Goal: Answer question/provide support

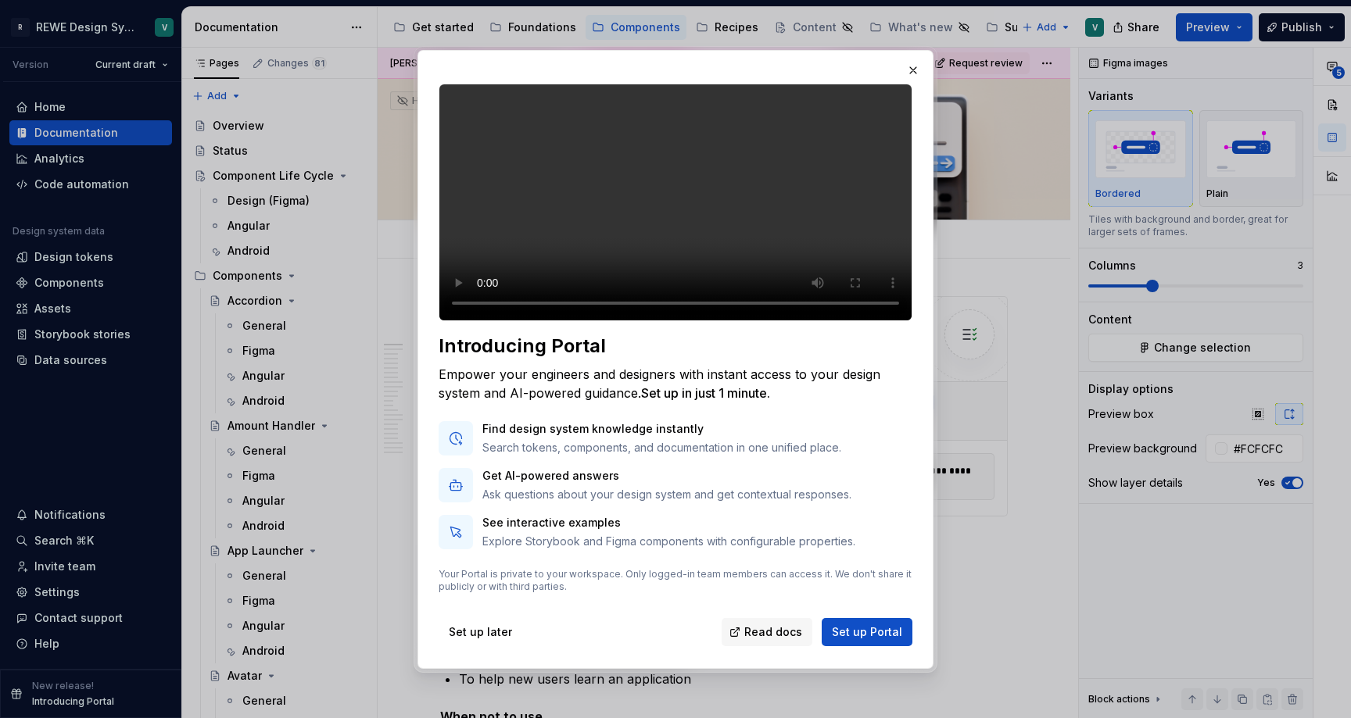
type textarea "*"
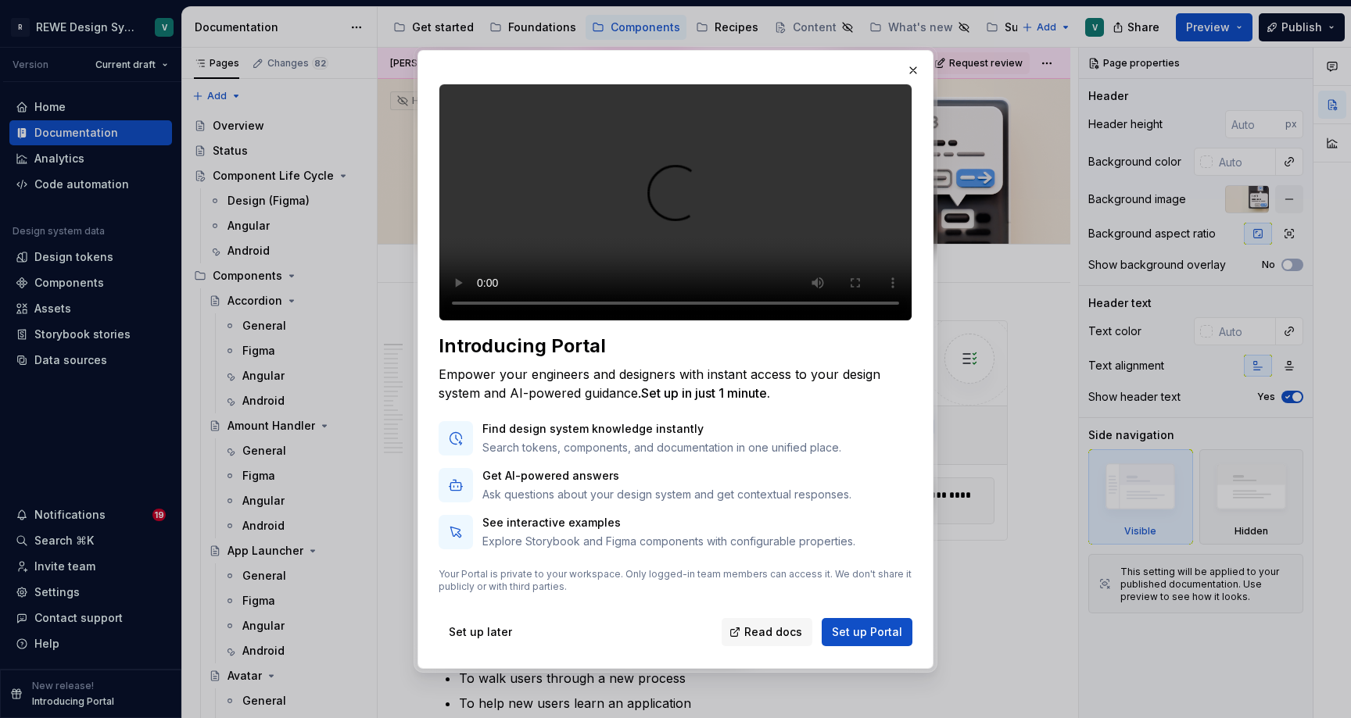
type textarea "*"
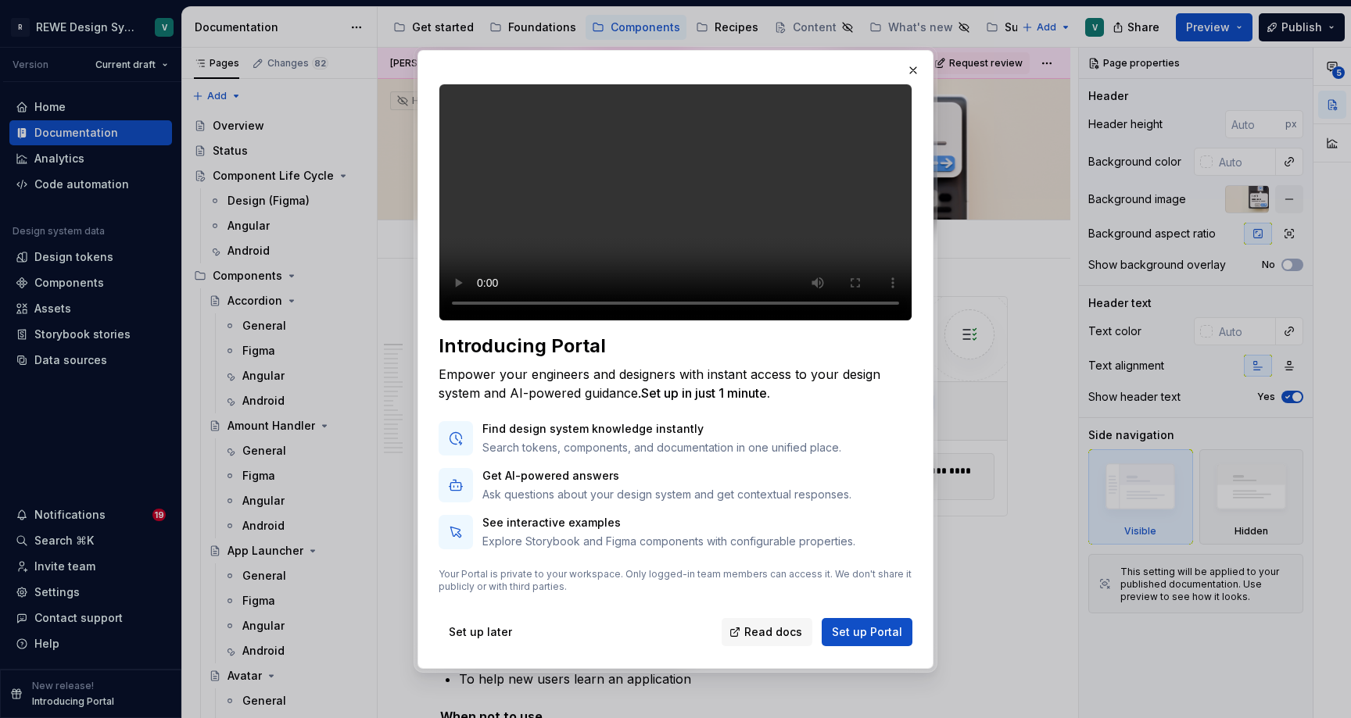
type textarea "*"
click at [480, 315] on video at bounding box center [676, 203] width 474 height 238
click at [862, 320] on video at bounding box center [676, 203] width 474 height 238
drag, startPoint x: 860, startPoint y: 248, endPoint x: 858, endPoint y: 279, distance: 31.3
click at [858, 279] on video at bounding box center [676, 203] width 474 height 238
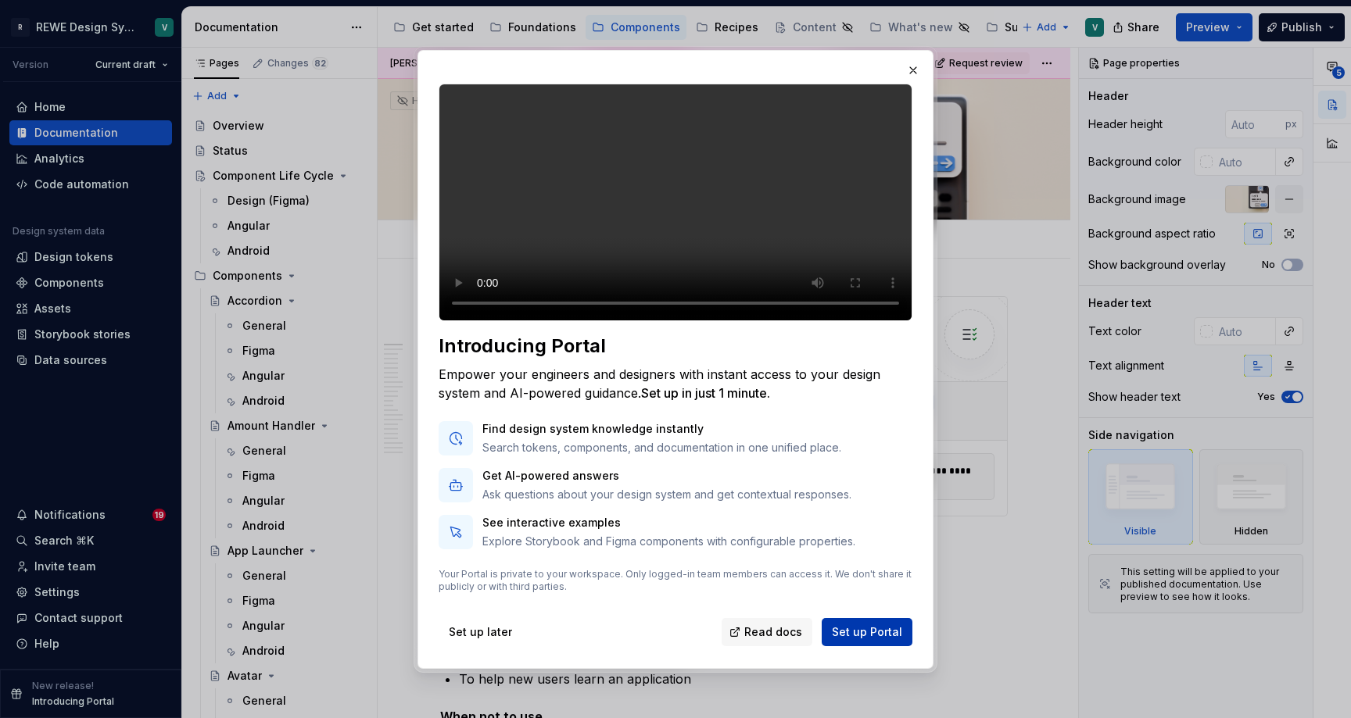
click at [861, 640] on span "Set up Portal" at bounding box center [867, 633] width 70 height 16
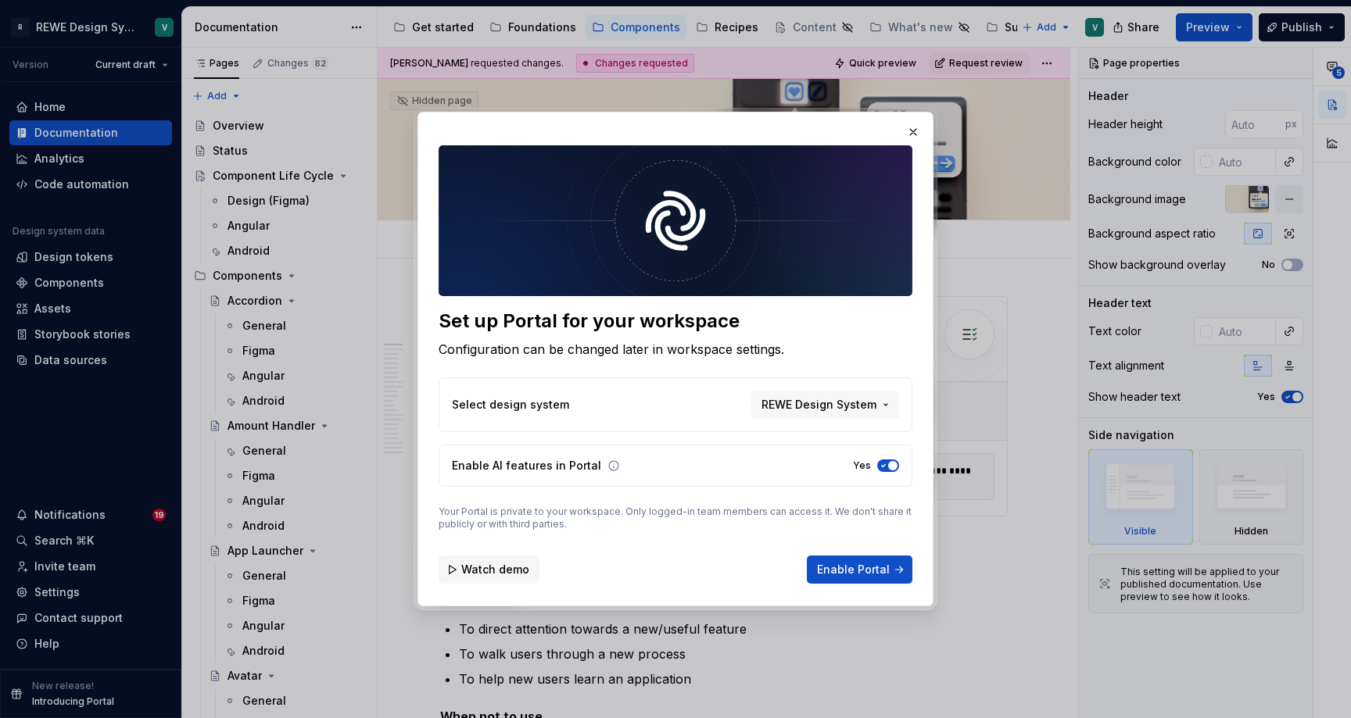
click at [471, 571] on span "Watch demo" at bounding box center [495, 570] width 68 height 16
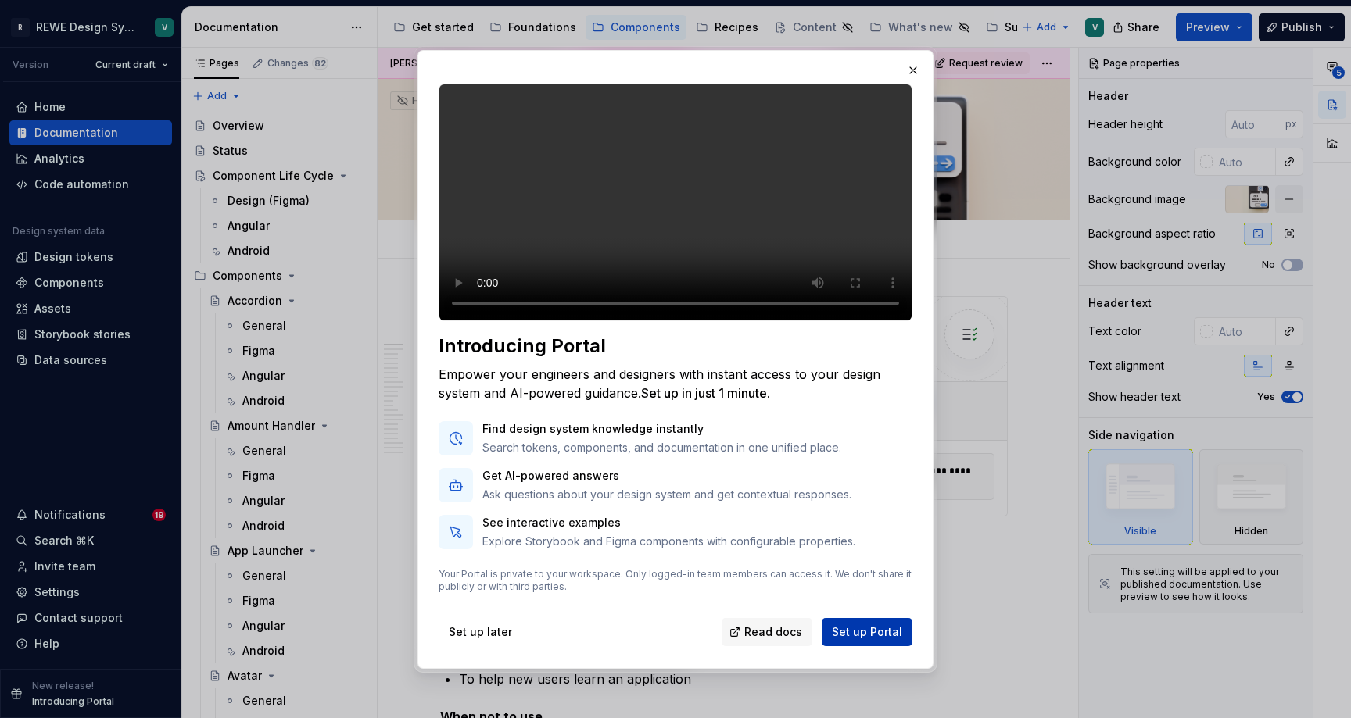
click at [869, 639] on span "Set up Portal" at bounding box center [867, 633] width 70 height 16
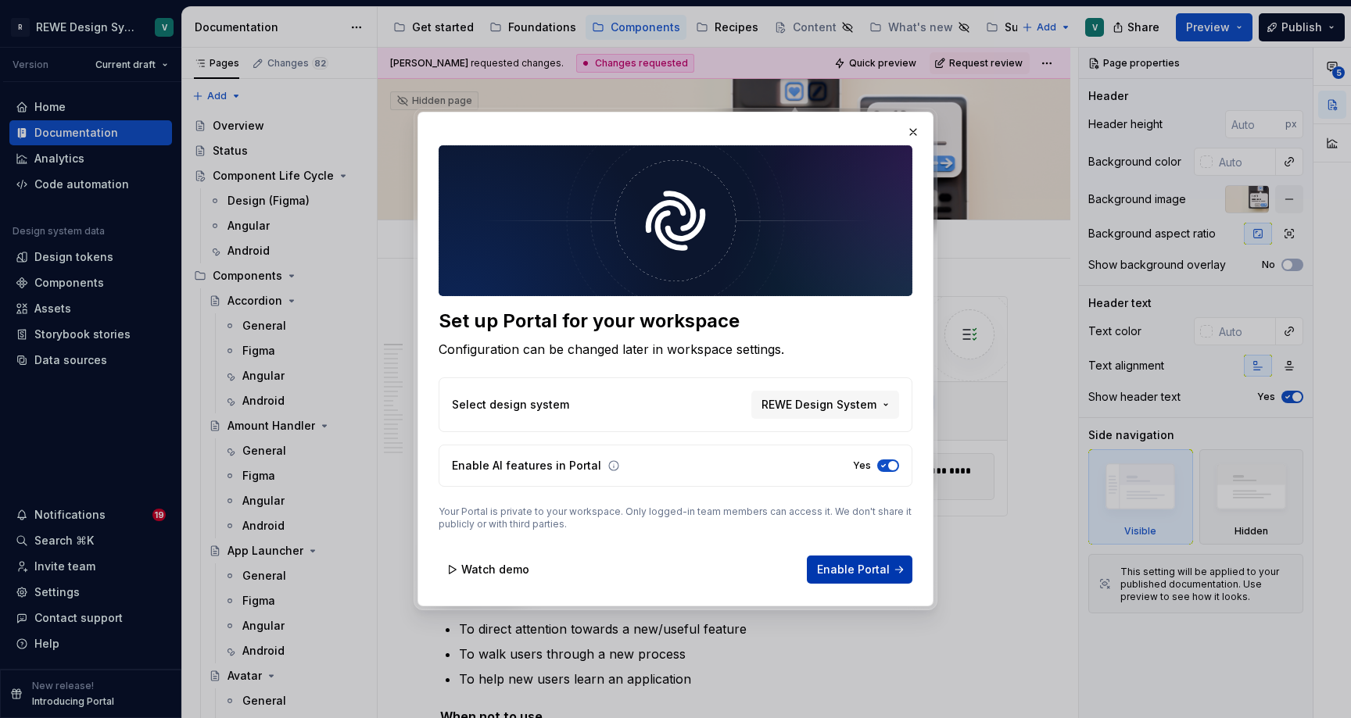
click at [850, 567] on span "Enable Portal" at bounding box center [853, 570] width 73 height 16
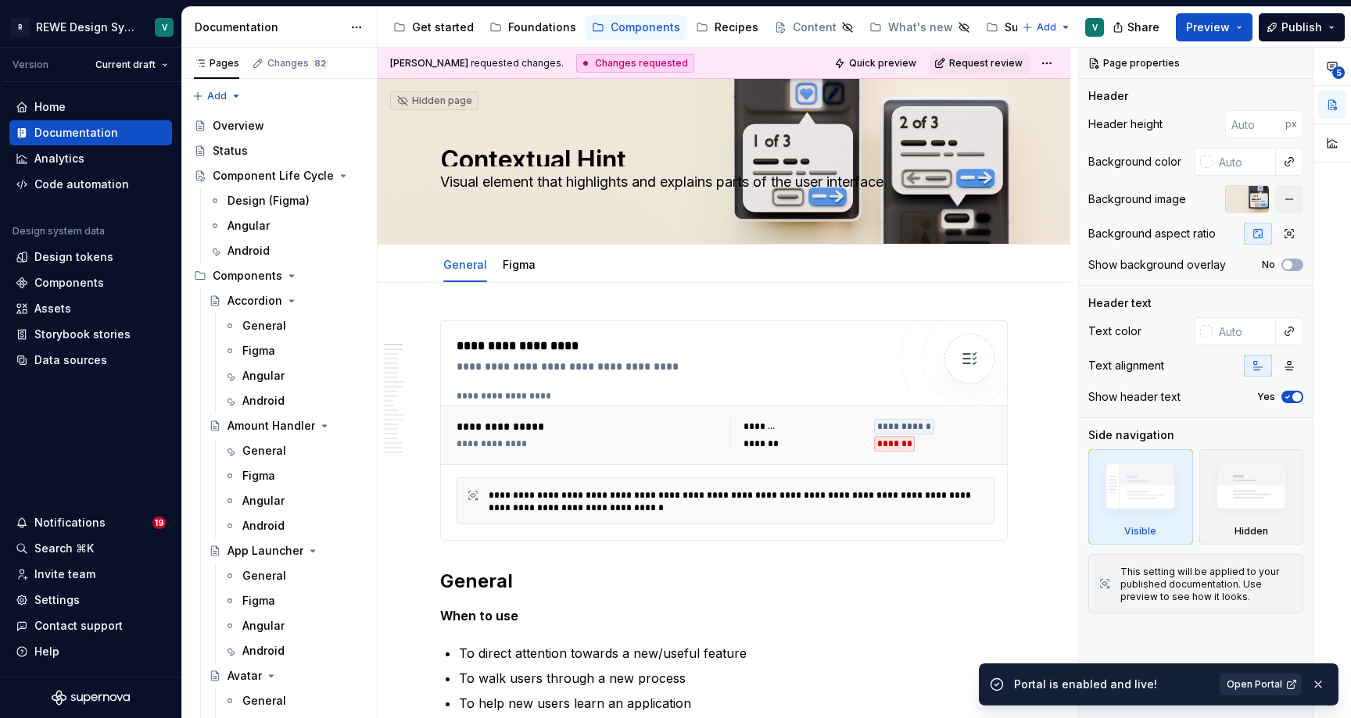
click at [1241, 682] on span "Open Portal" at bounding box center [1253, 684] width 55 height 13
click at [55, 601] on div "Settings" at bounding box center [56, 601] width 45 height 16
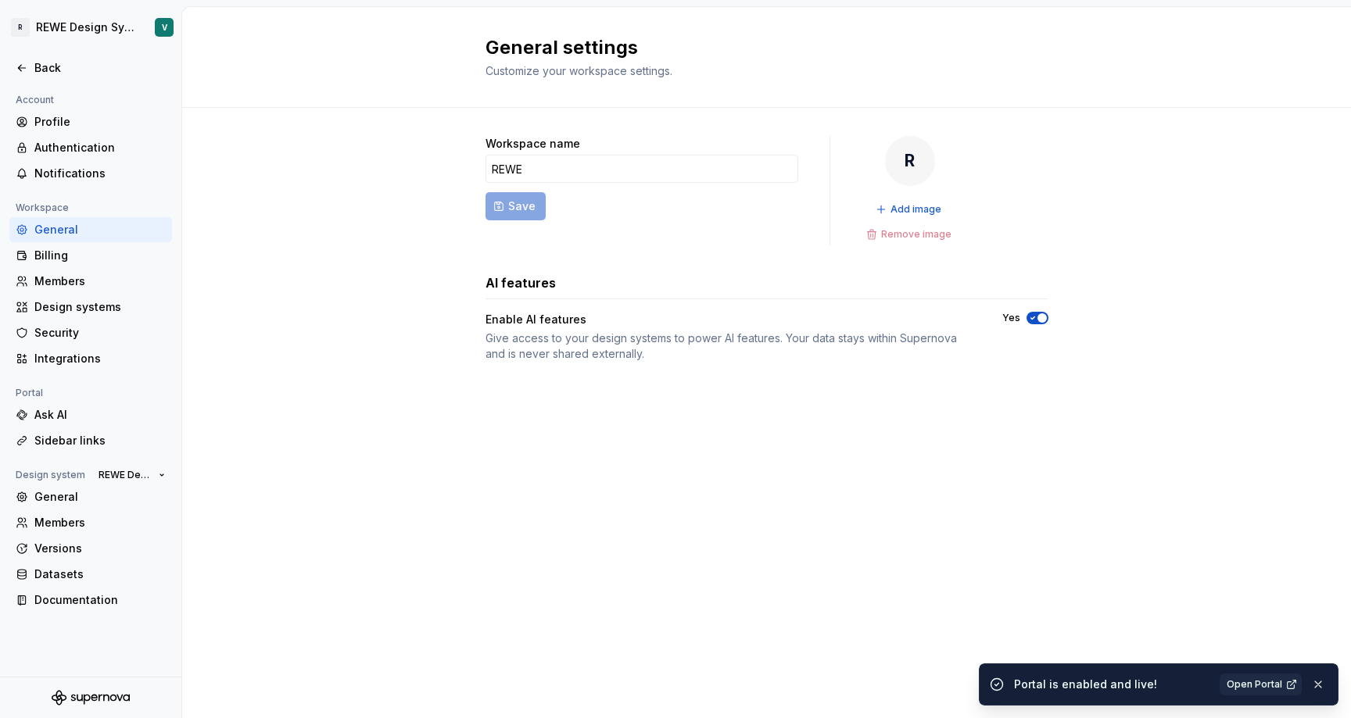
click at [1036, 313] on button "Yes" at bounding box center [1037, 318] width 22 height 13
click at [17, 60] on div "Back" at bounding box center [91, 68] width 150 height 16
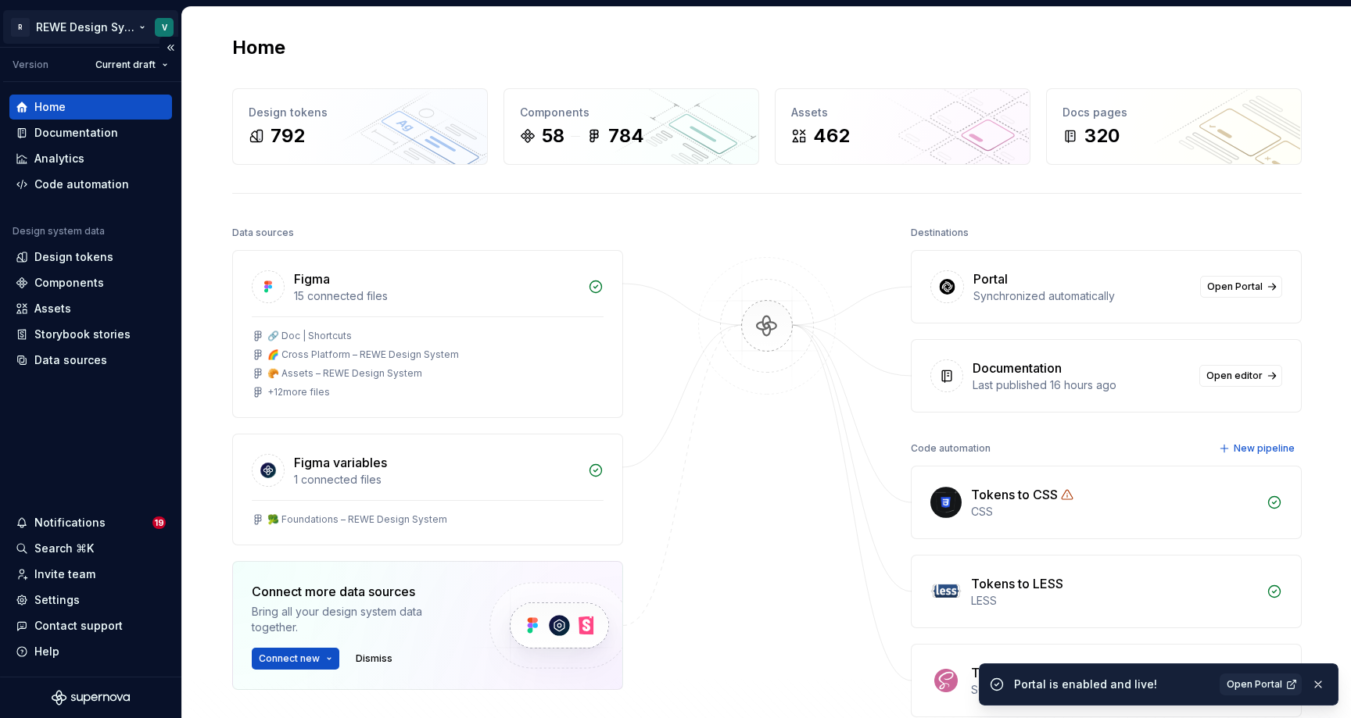
click at [54, 30] on html "R REWE Design System V Version Current draft Home Documentation Analytics Code …" at bounding box center [675, 359] width 1351 height 718
click at [217, 353] on html "R REWE Design System V Version Current draft Home Documentation Analytics Code …" at bounding box center [675, 359] width 1351 height 718
click at [122, 25] on html "R REWE Design System V Version Current draft Home Documentation Analytics Code …" at bounding box center [675, 359] width 1351 height 718
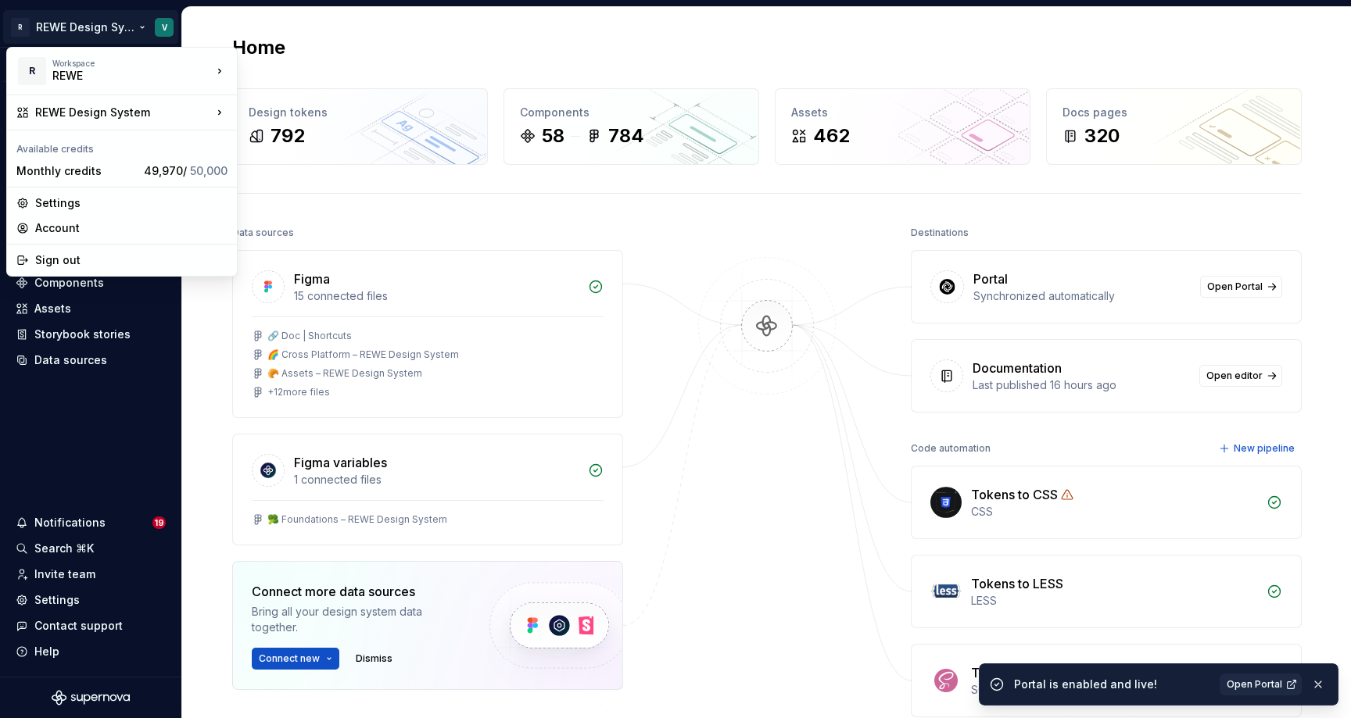
click at [223, 356] on html "R REWE Design System V Version Current draft Home Documentation Analytics Code …" at bounding box center [675, 359] width 1351 height 718
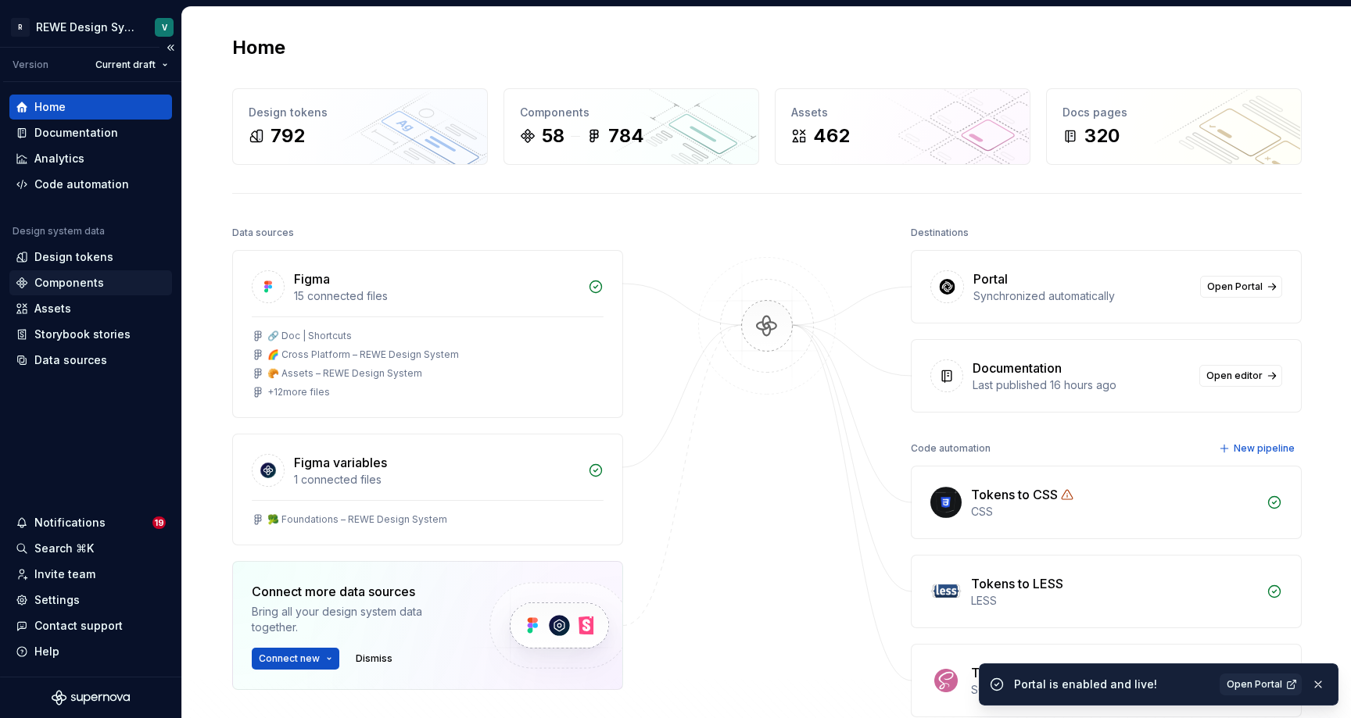
click at [83, 281] on div "Components" at bounding box center [69, 283] width 70 height 16
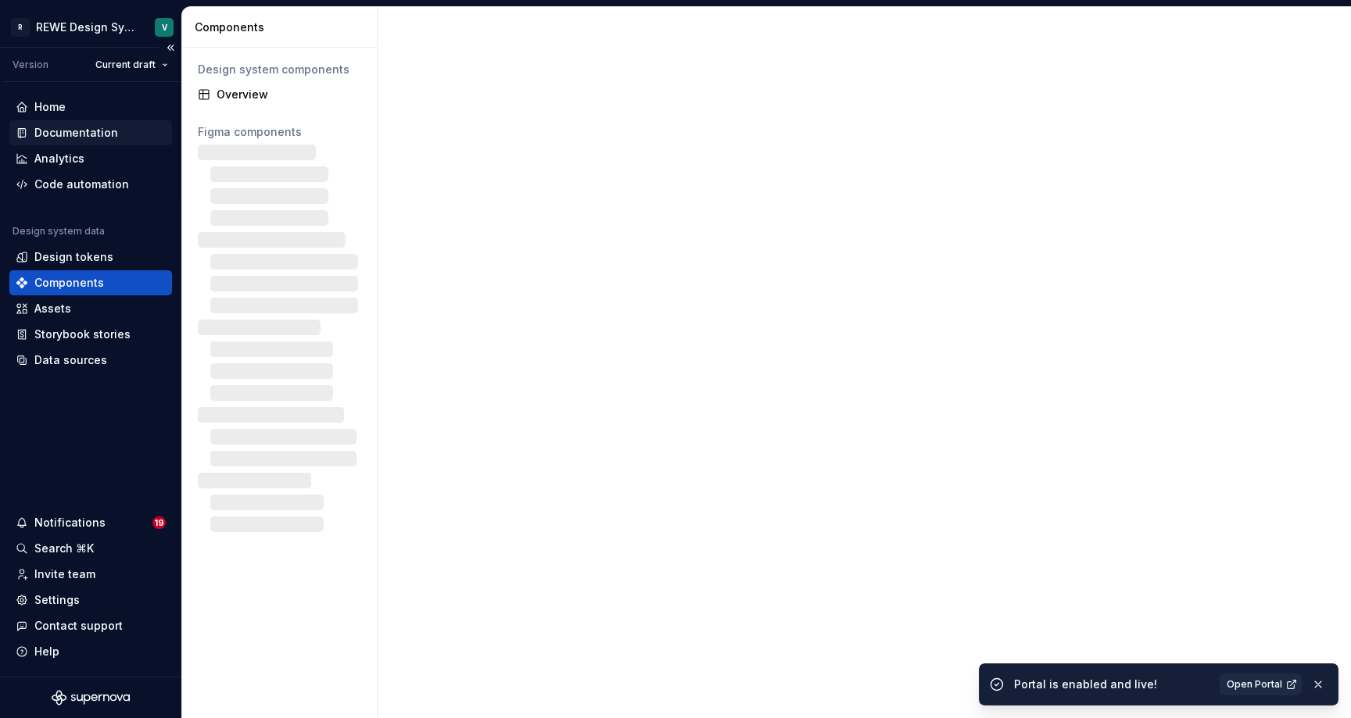
click at [91, 129] on div "Documentation" at bounding box center [76, 133] width 84 height 16
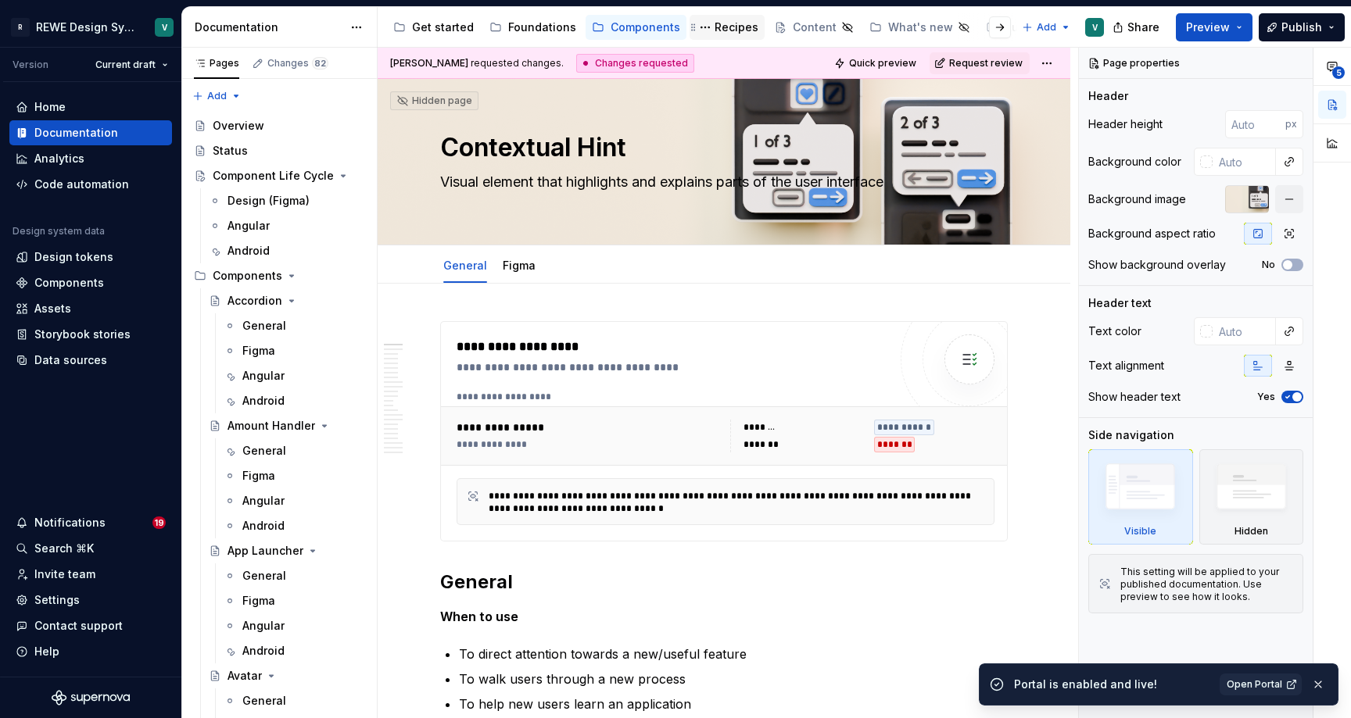
click at [714, 32] on div "Recipes" at bounding box center [736, 28] width 44 height 16
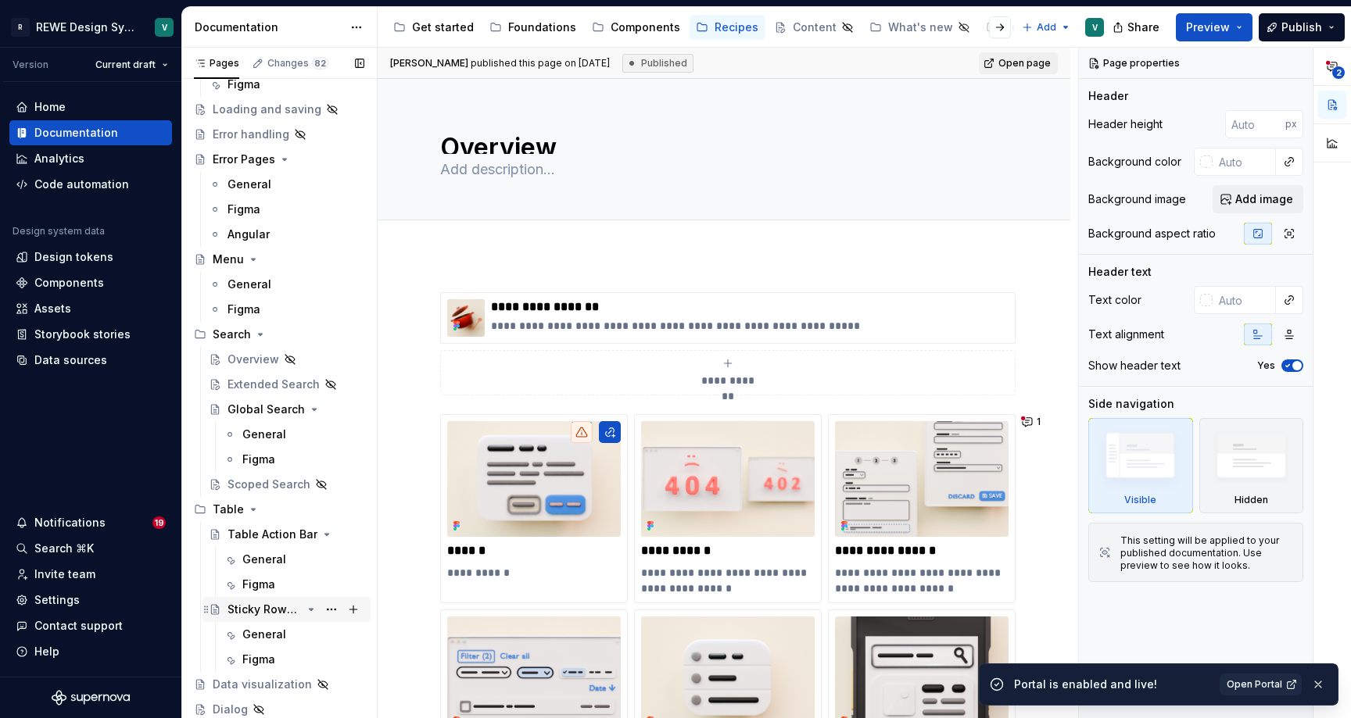
scroll to position [192, 0]
click at [257, 630] on div "General" at bounding box center [264, 635] width 44 height 16
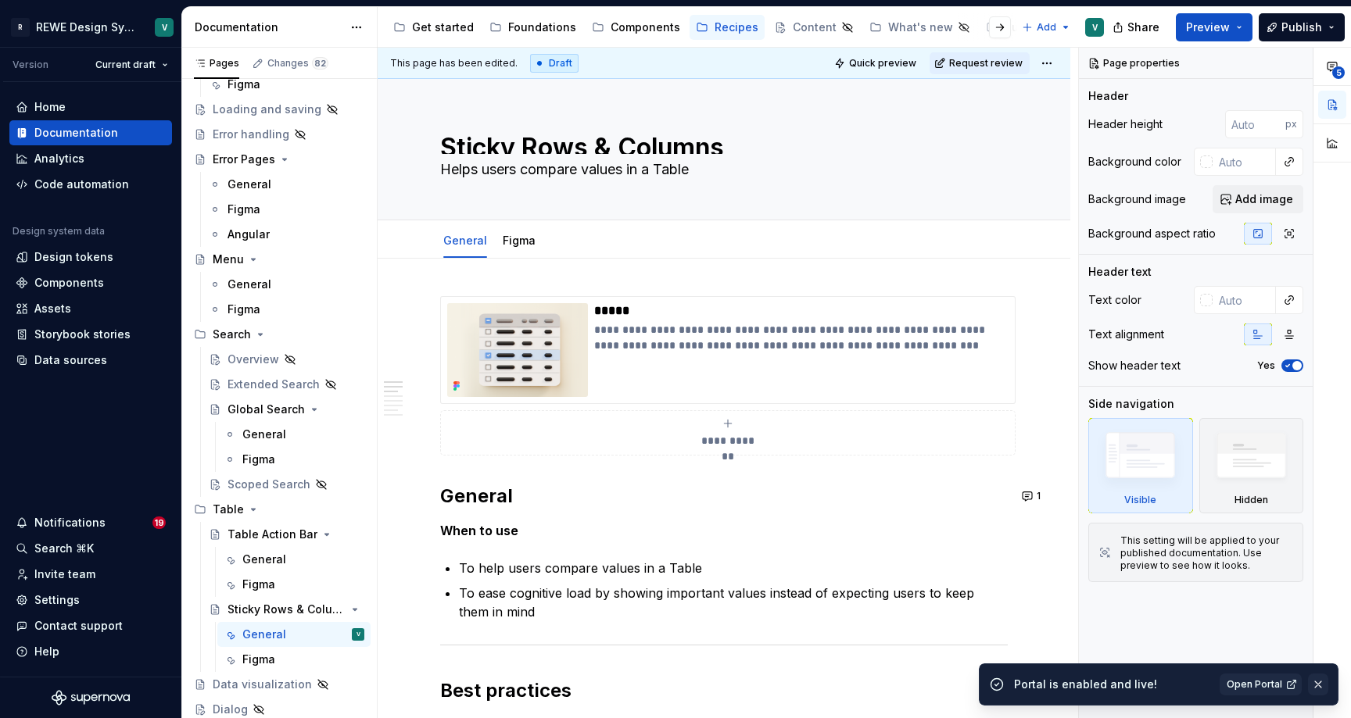
click at [1323, 689] on button "button" at bounding box center [1318, 685] width 20 height 22
type textarea "*"
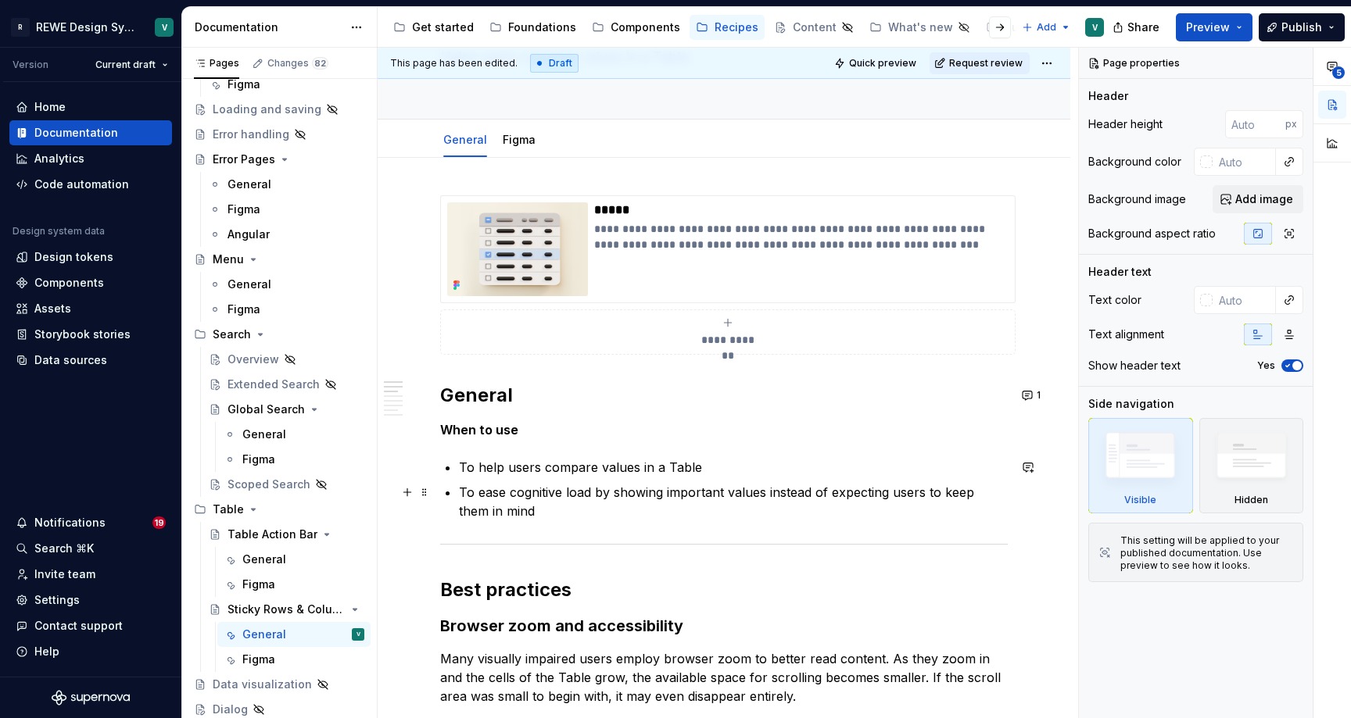
scroll to position [99, 0]
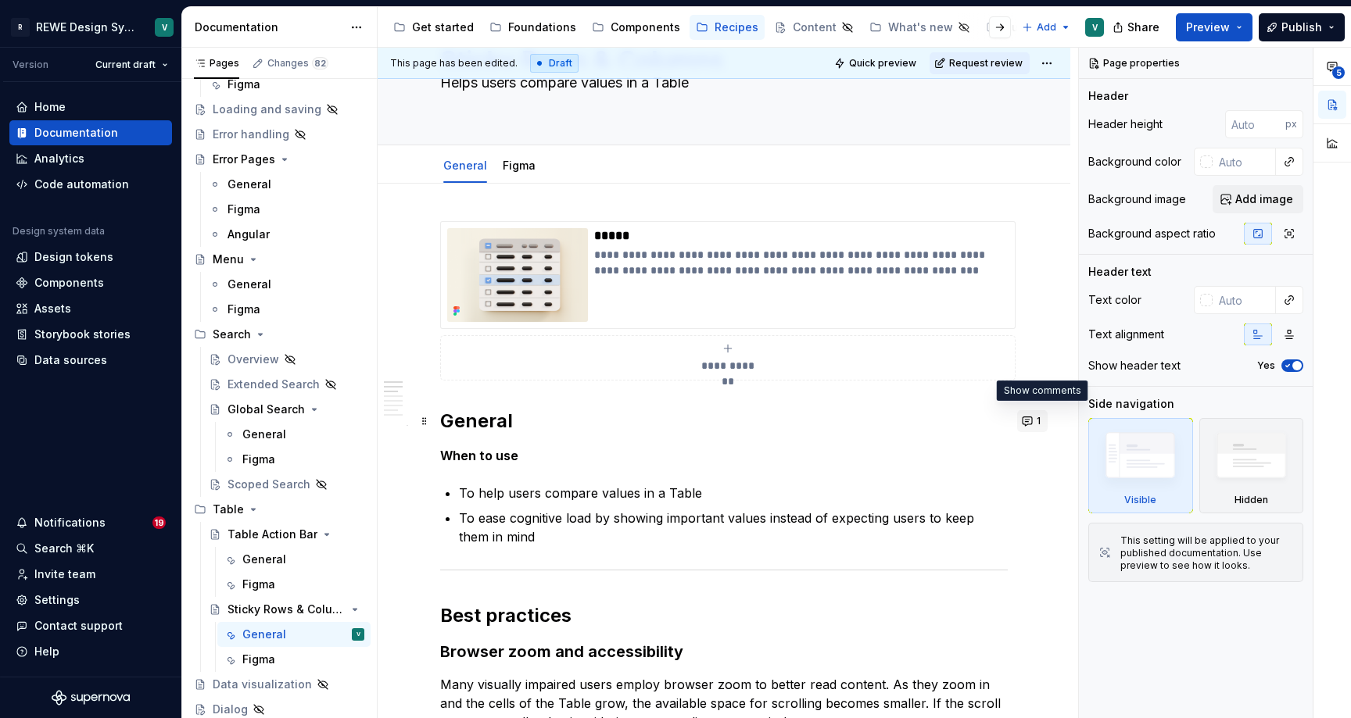
click at [1037, 427] on button "1" at bounding box center [1032, 421] width 30 height 22
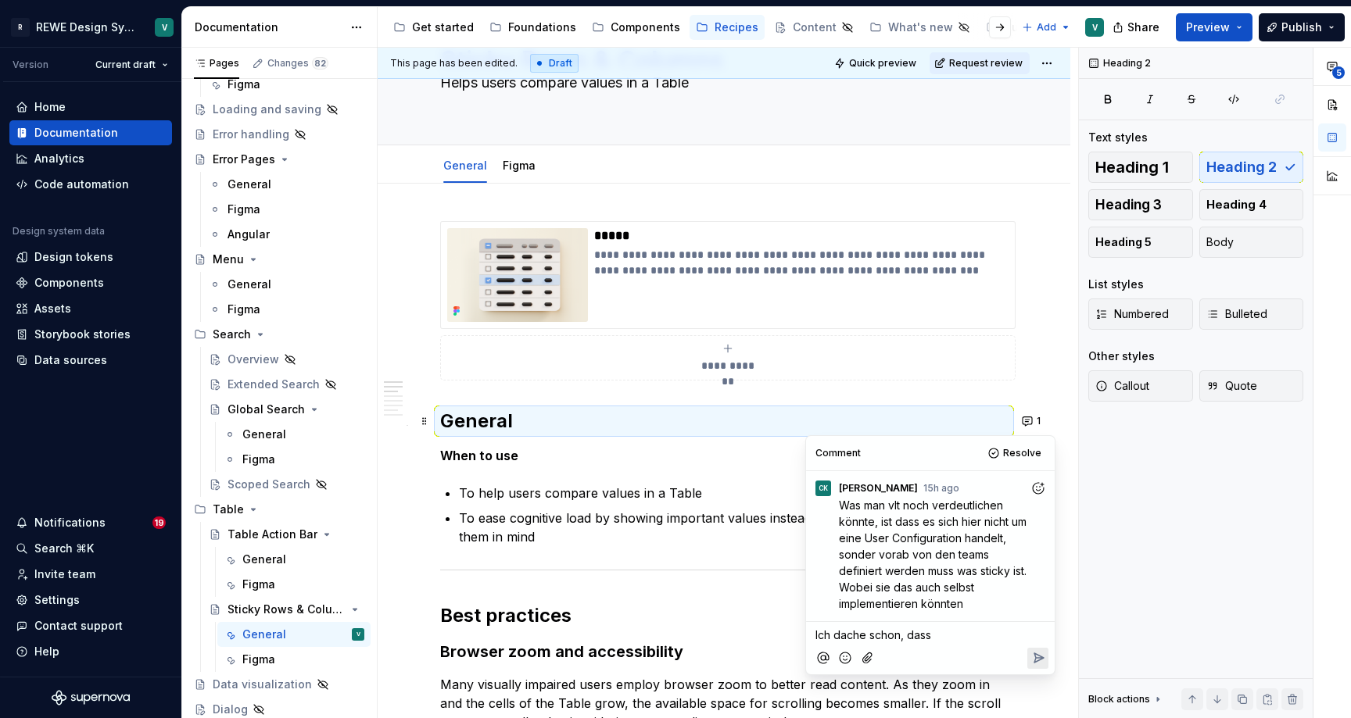
type textarea "*"
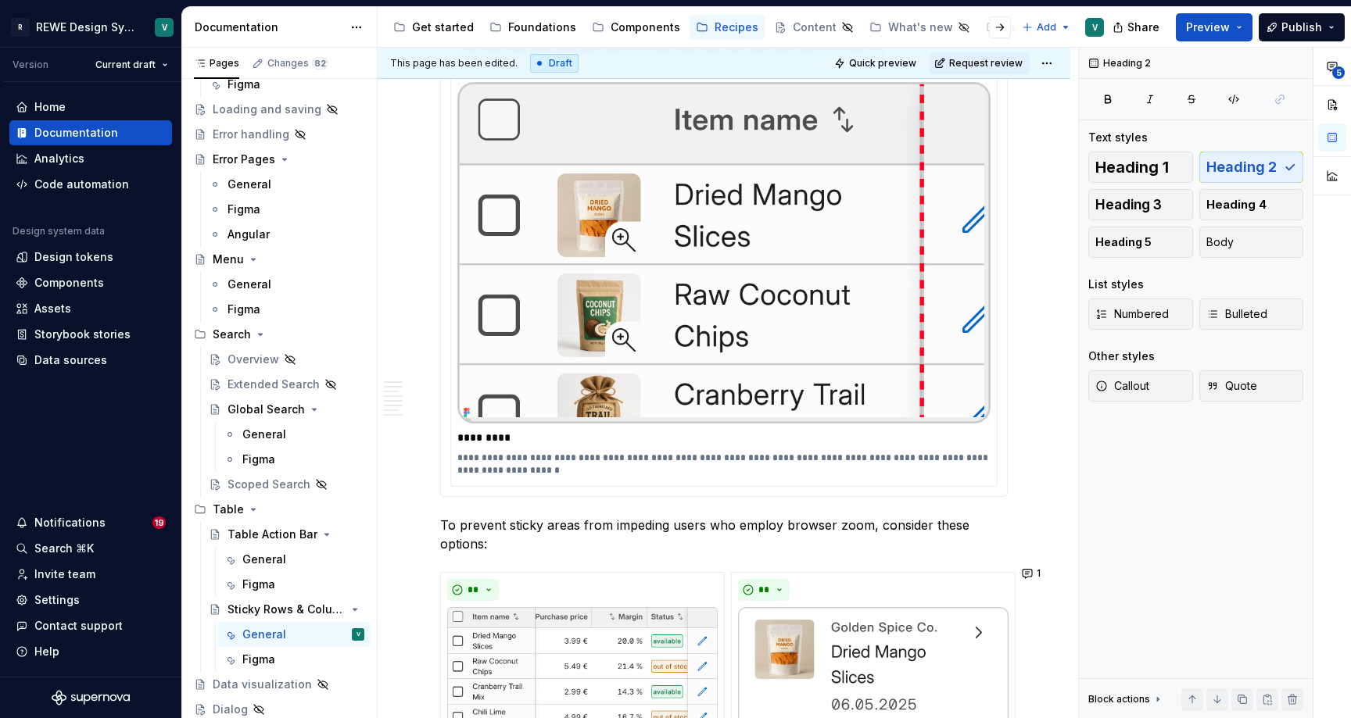
scroll to position [1503, 0]
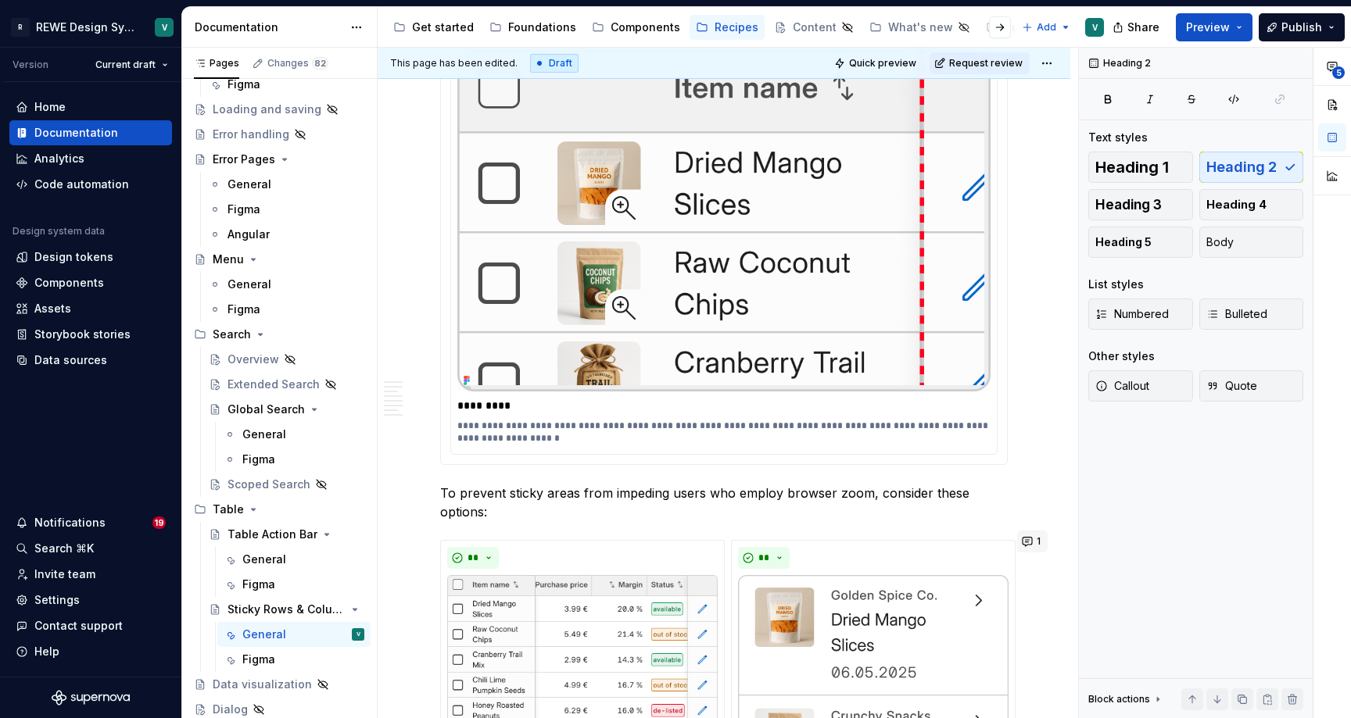
click at [1039, 538] on button "1" at bounding box center [1032, 542] width 30 height 22
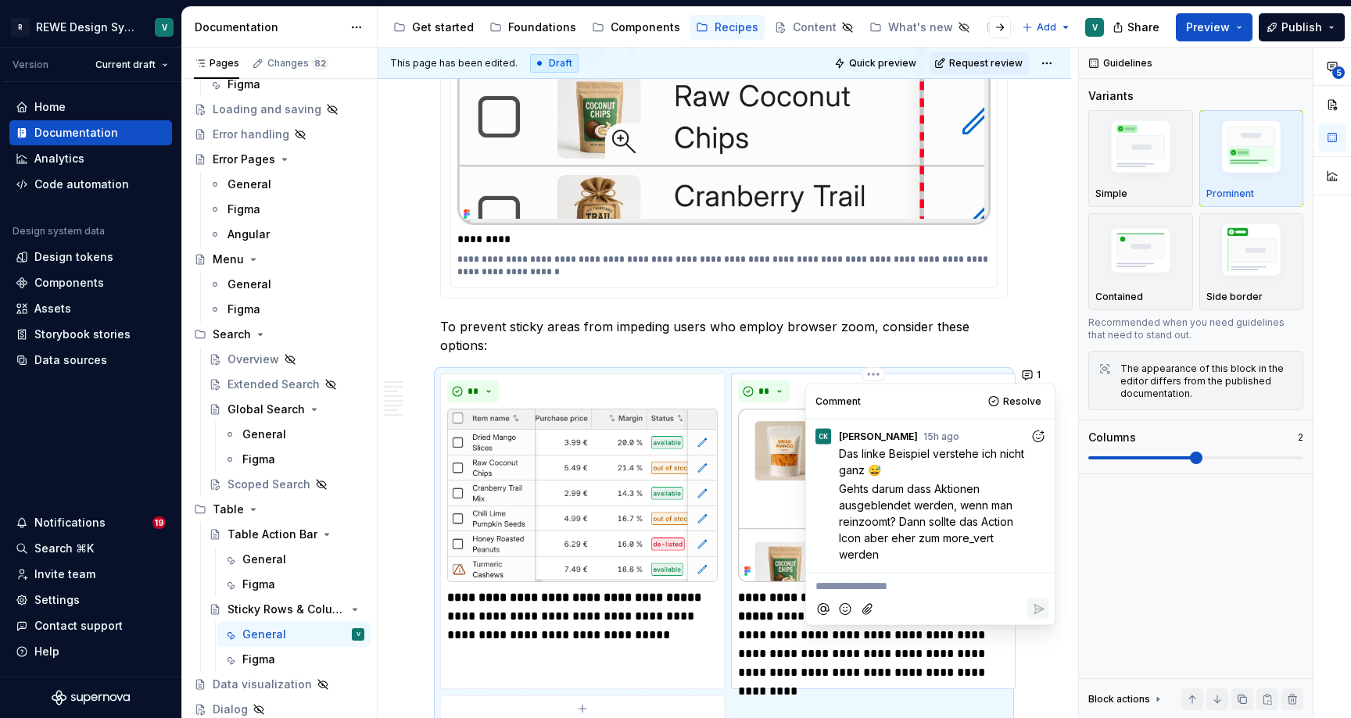
scroll to position [1681, 0]
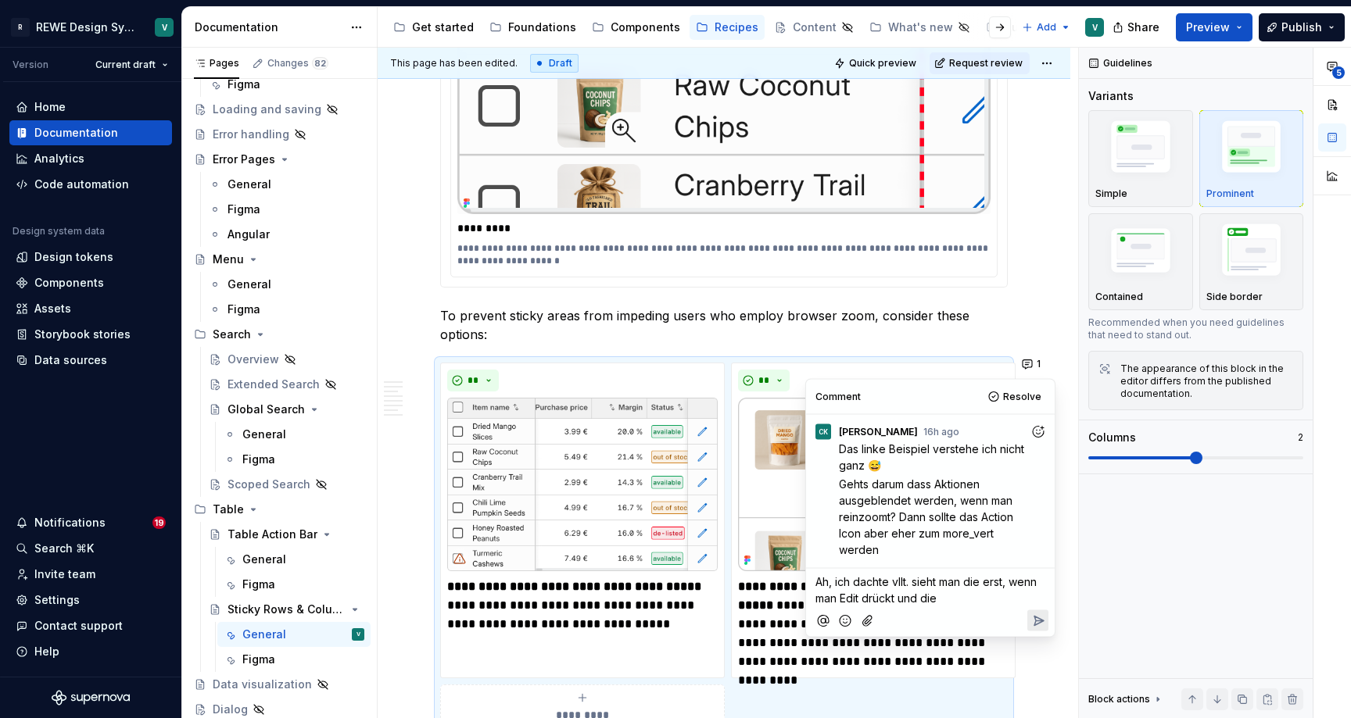
click at [976, 586] on span "Ah, ich dachte vllt. sieht man die erst, wenn man Edit drückt und die" at bounding box center [927, 590] width 224 height 30
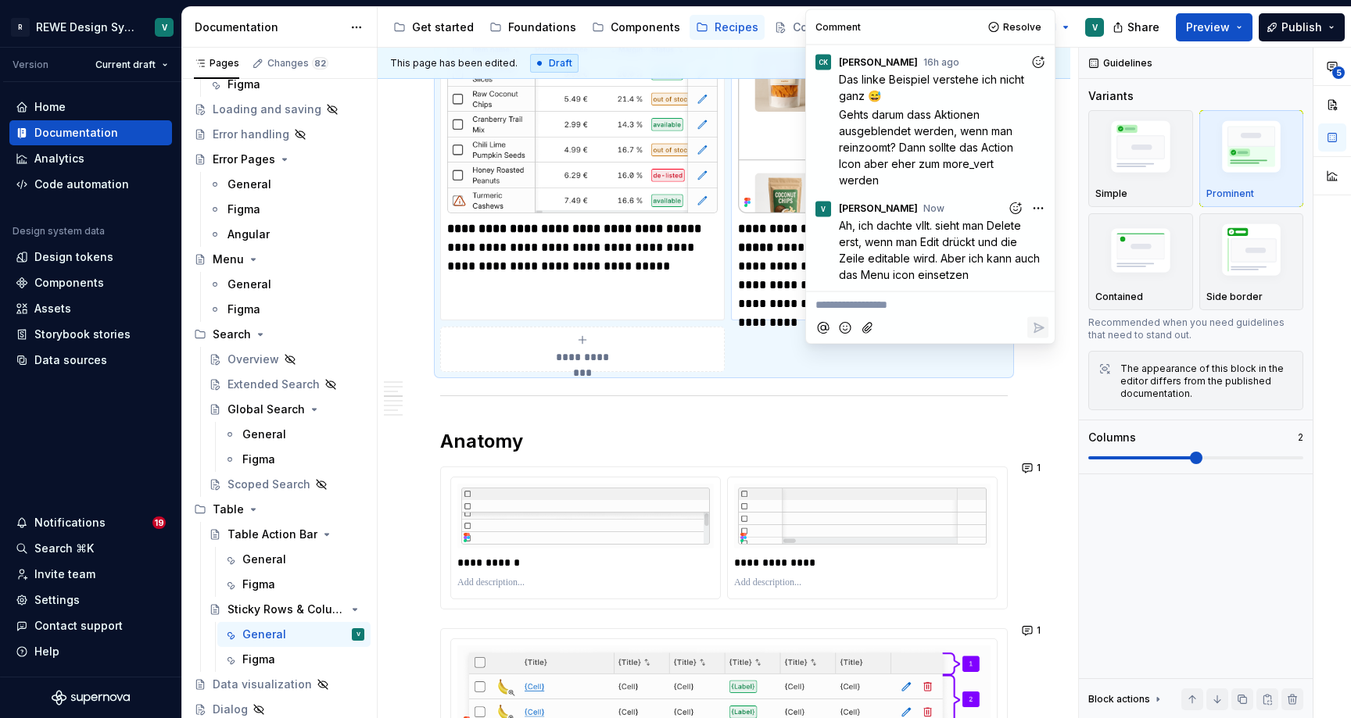
scroll to position [2115, 0]
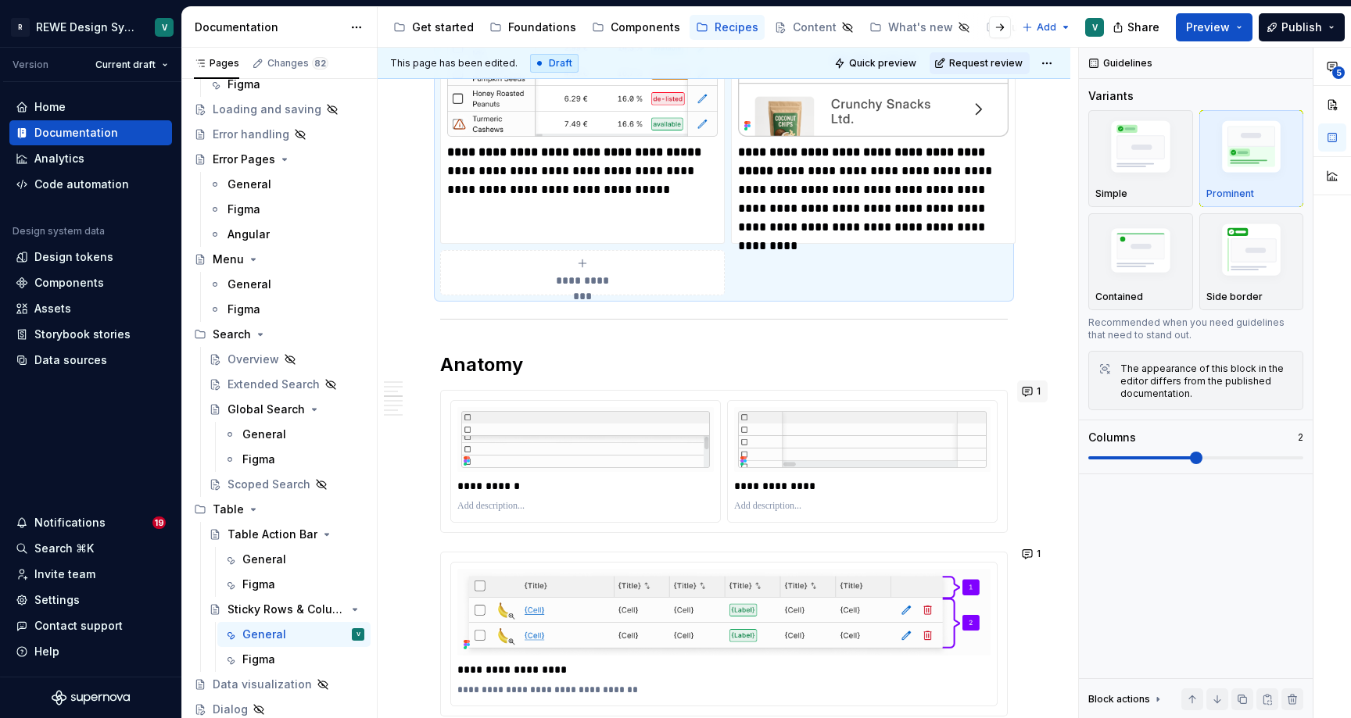
click at [1034, 396] on button "1" at bounding box center [1032, 392] width 30 height 22
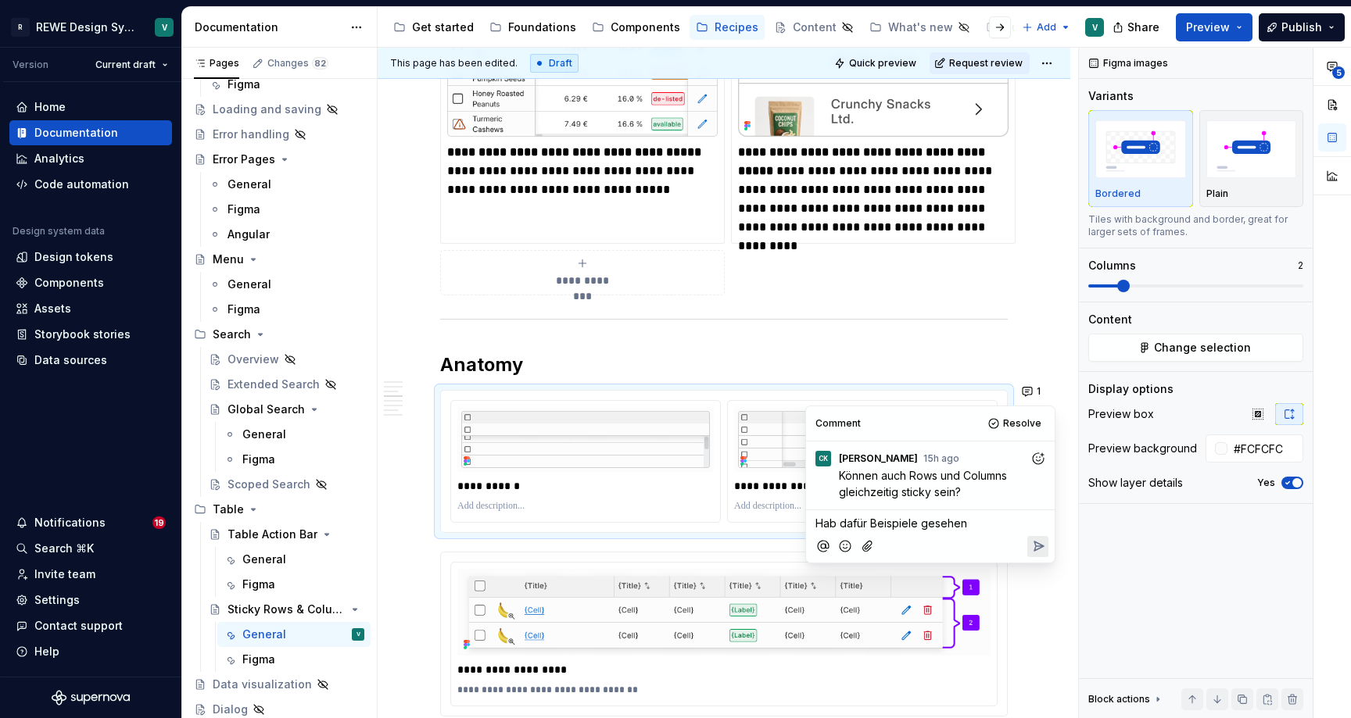
click at [870, 522] on span "Hab dafür Beispiele gesehen" at bounding box center [891, 523] width 152 height 13
click at [1032, 521] on p "Hab dafür bei AG Grid Beispiele gesehen" at bounding box center [930, 523] width 230 height 16
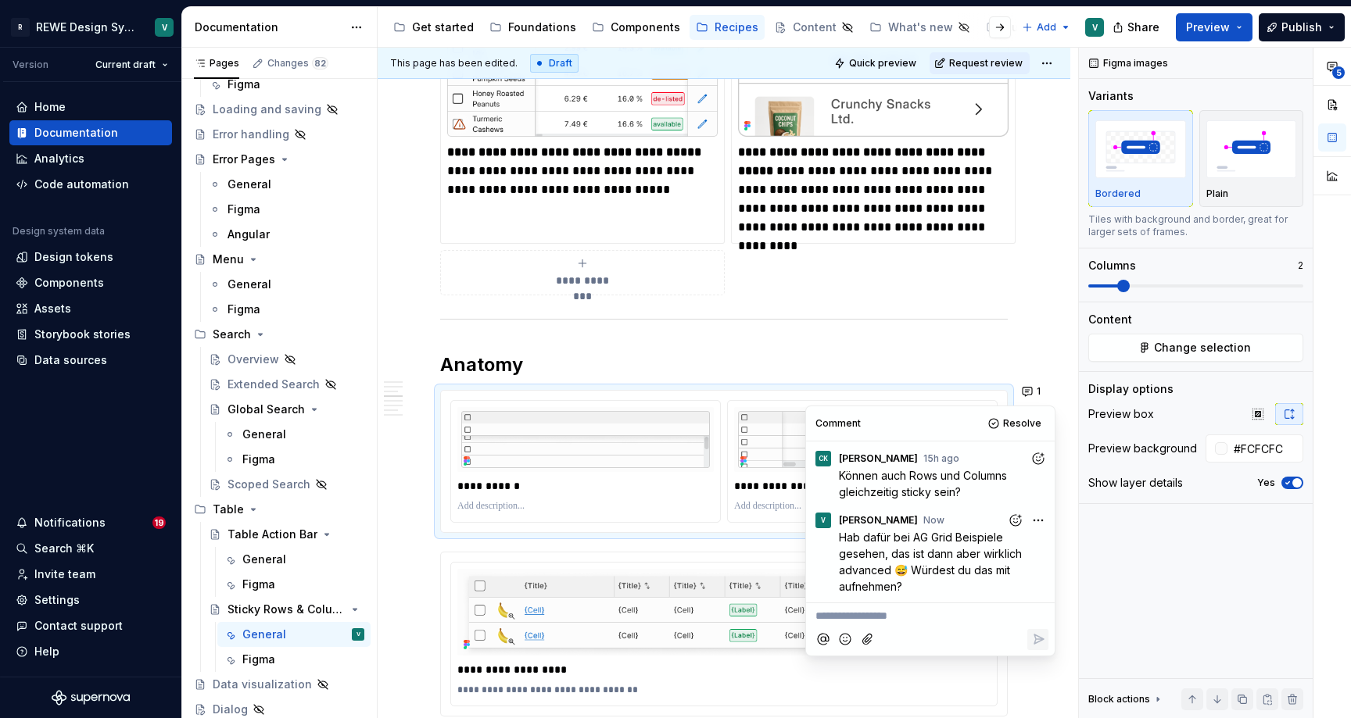
click at [706, 553] on div "**********" at bounding box center [724, 635] width 566 height 164
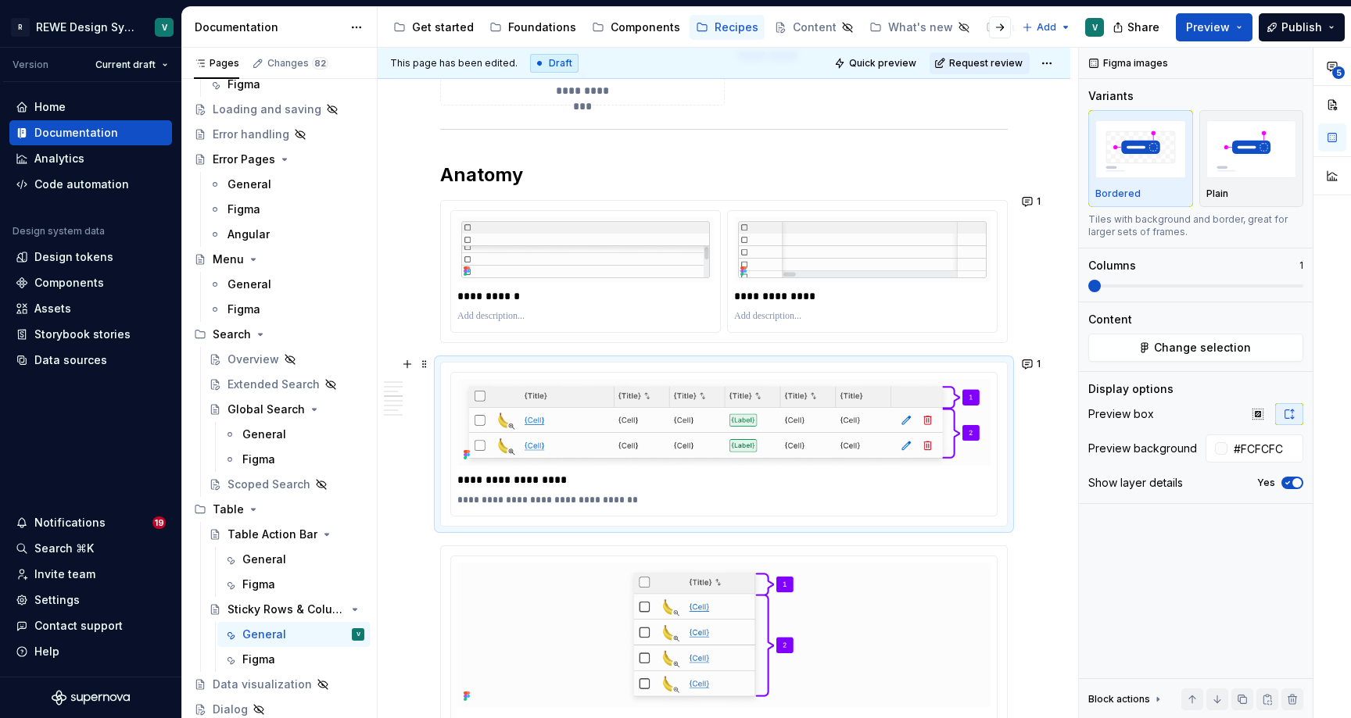
scroll to position [2318, 0]
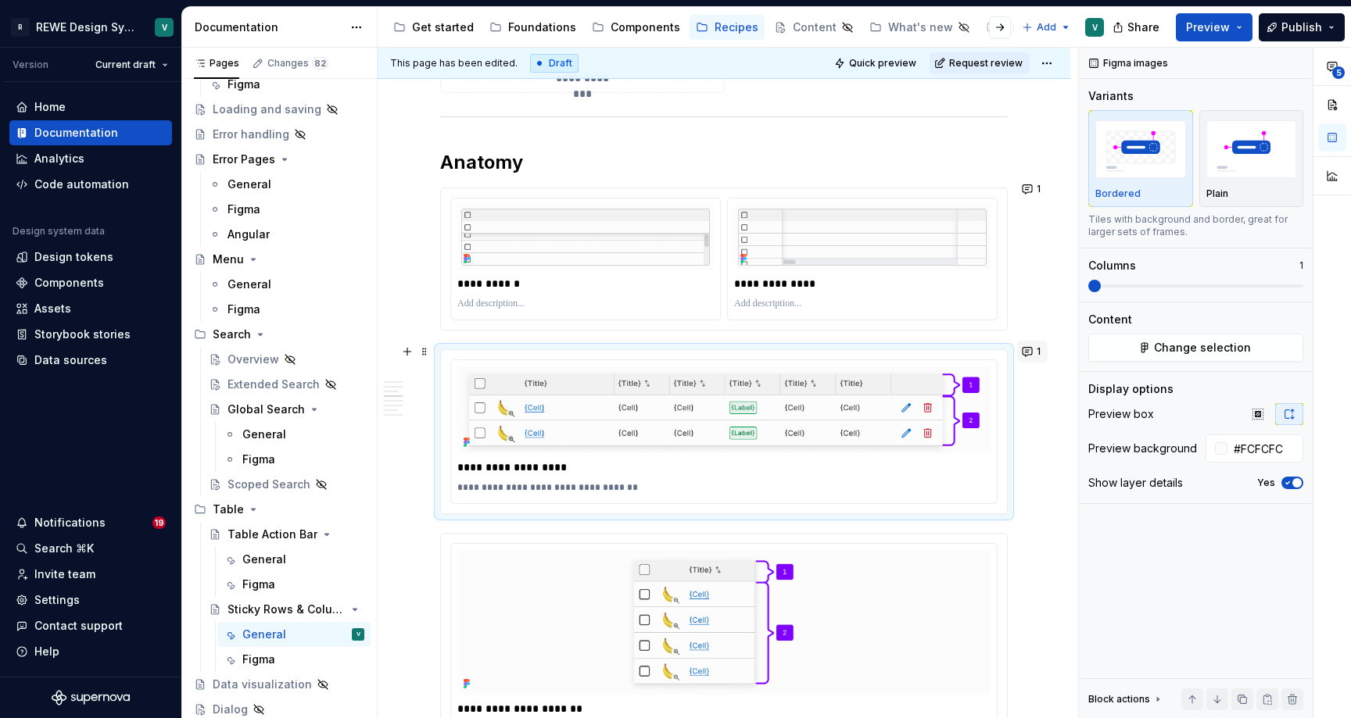
click at [1041, 349] on button "1" at bounding box center [1032, 352] width 30 height 22
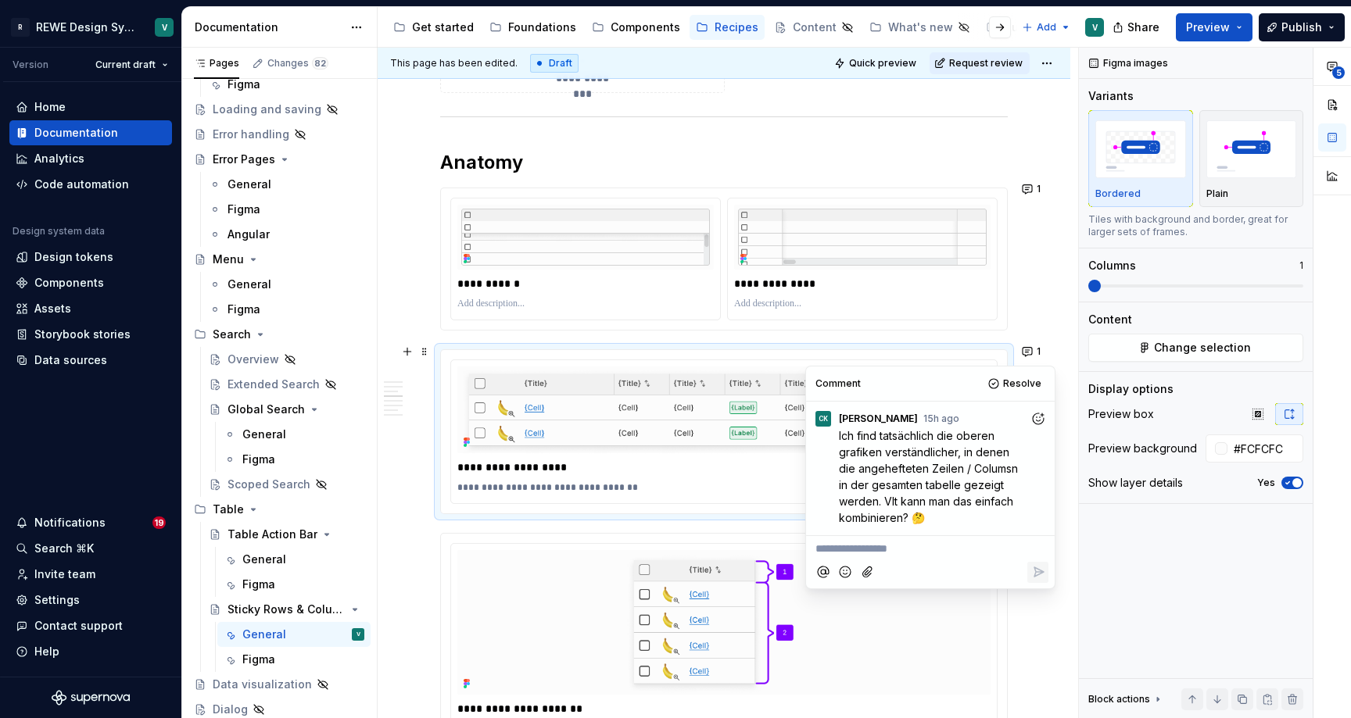
click at [737, 506] on div "**********" at bounding box center [724, 432] width 566 height 164
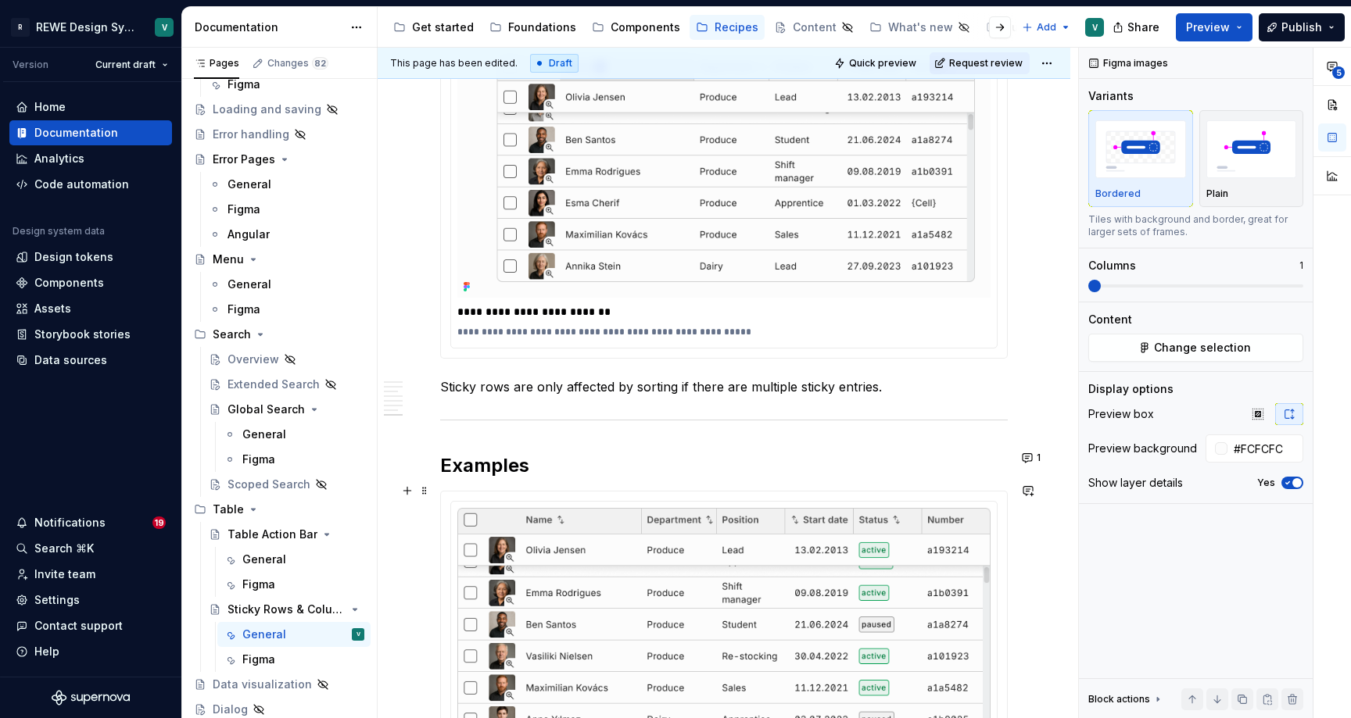
scroll to position [4291, 0]
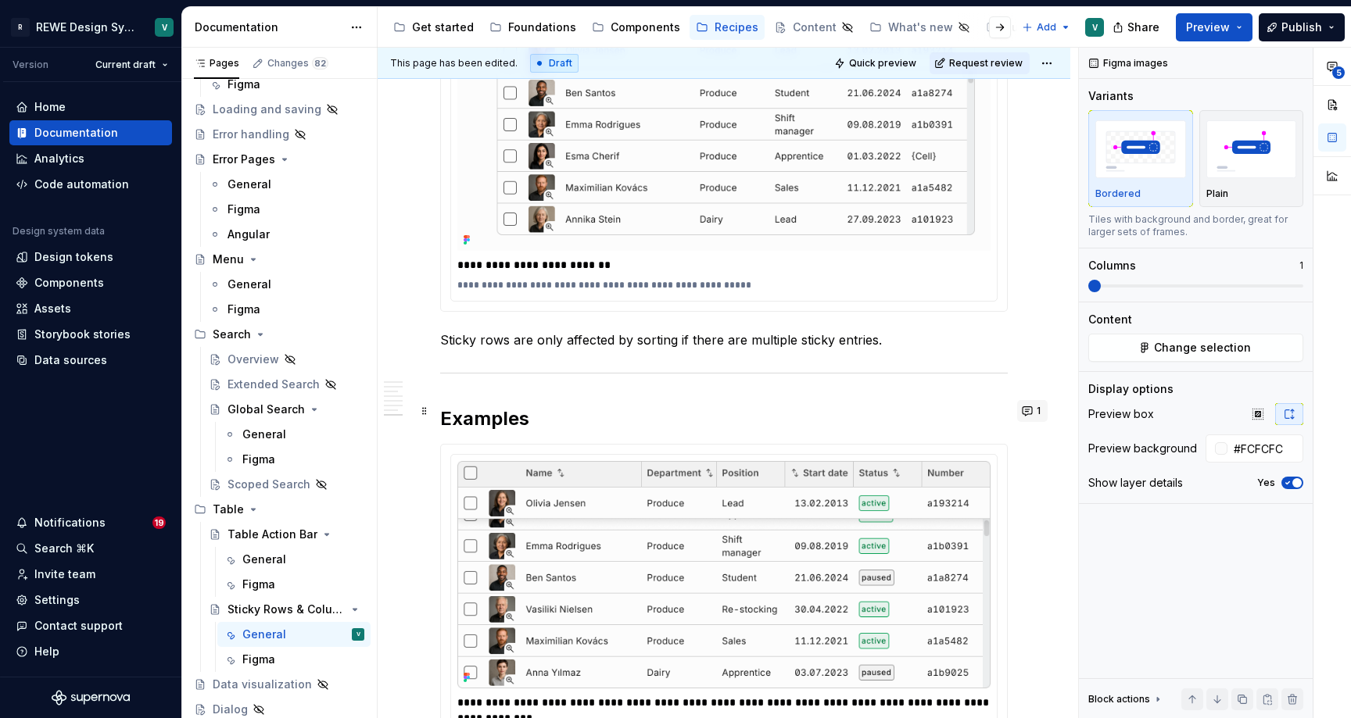
click at [1036, 410] on button "1" at bounding box center [1032, 411] width 30 height 22
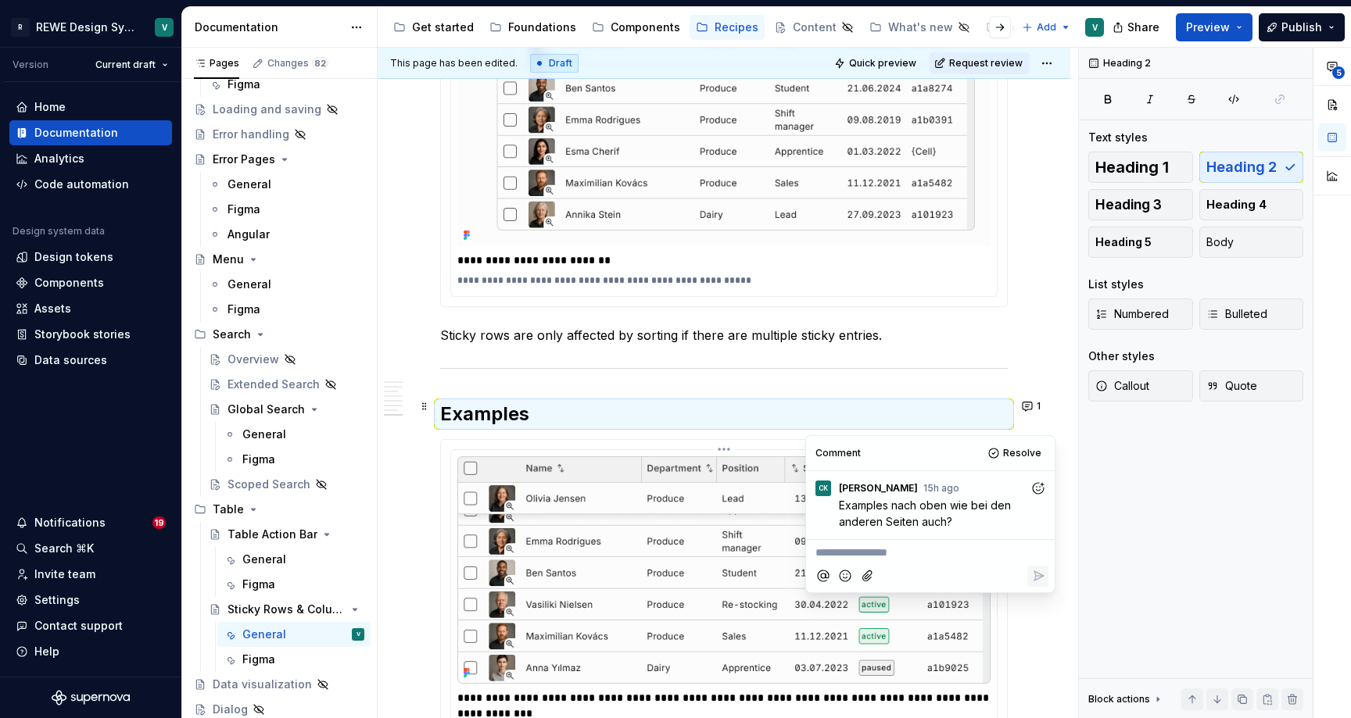
scroll to position [4281, 0]
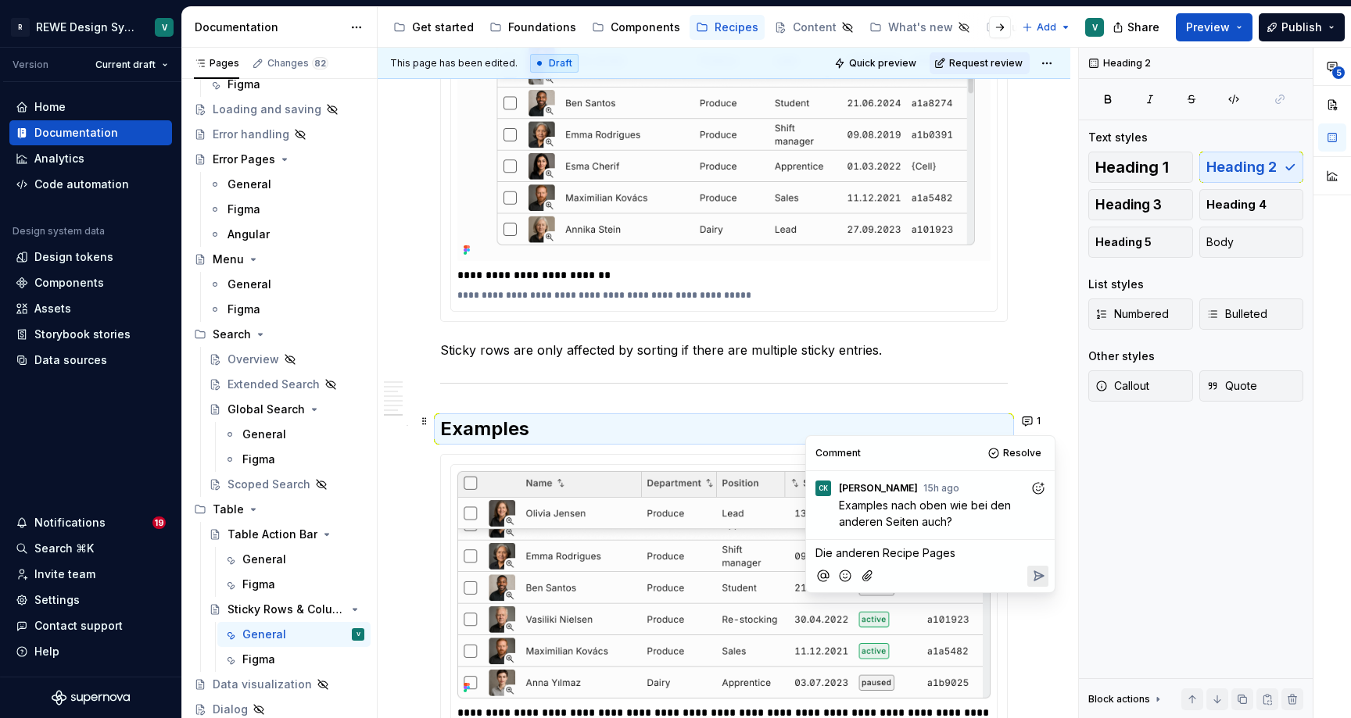
type textarea "*"
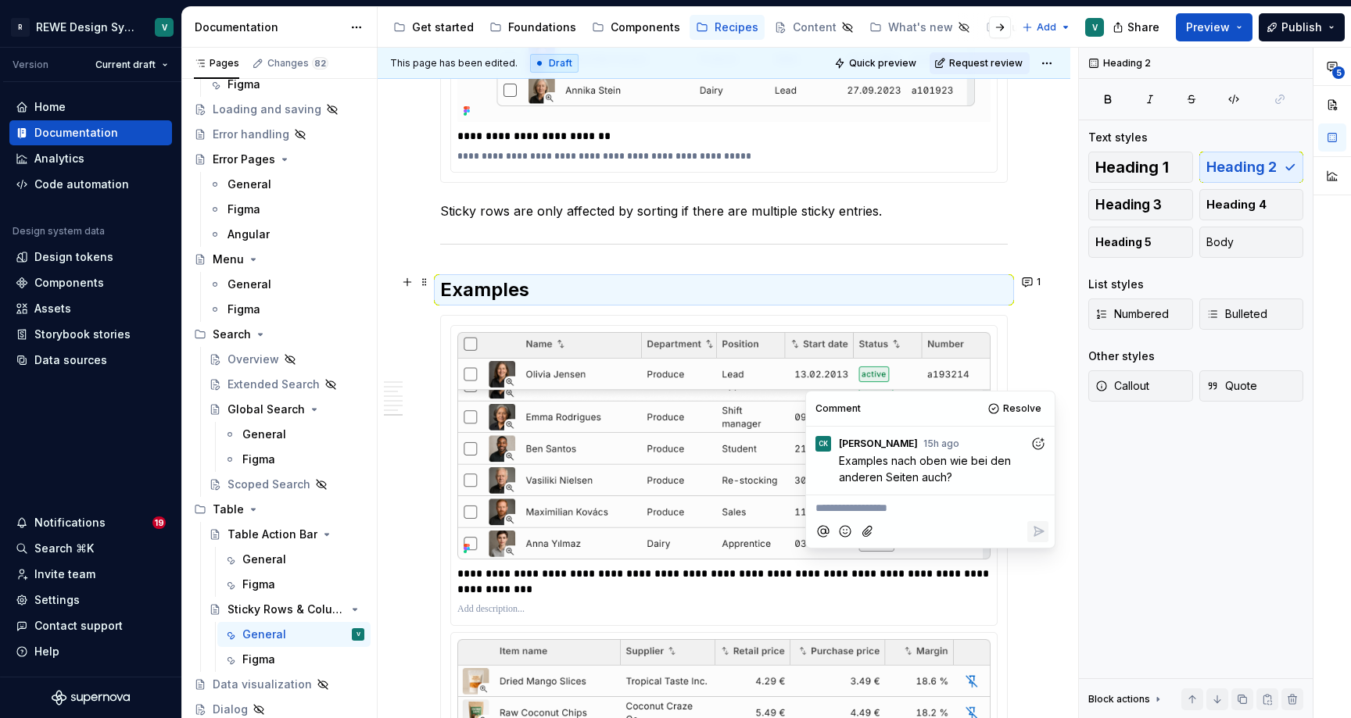
scroll to position [4446, 0]
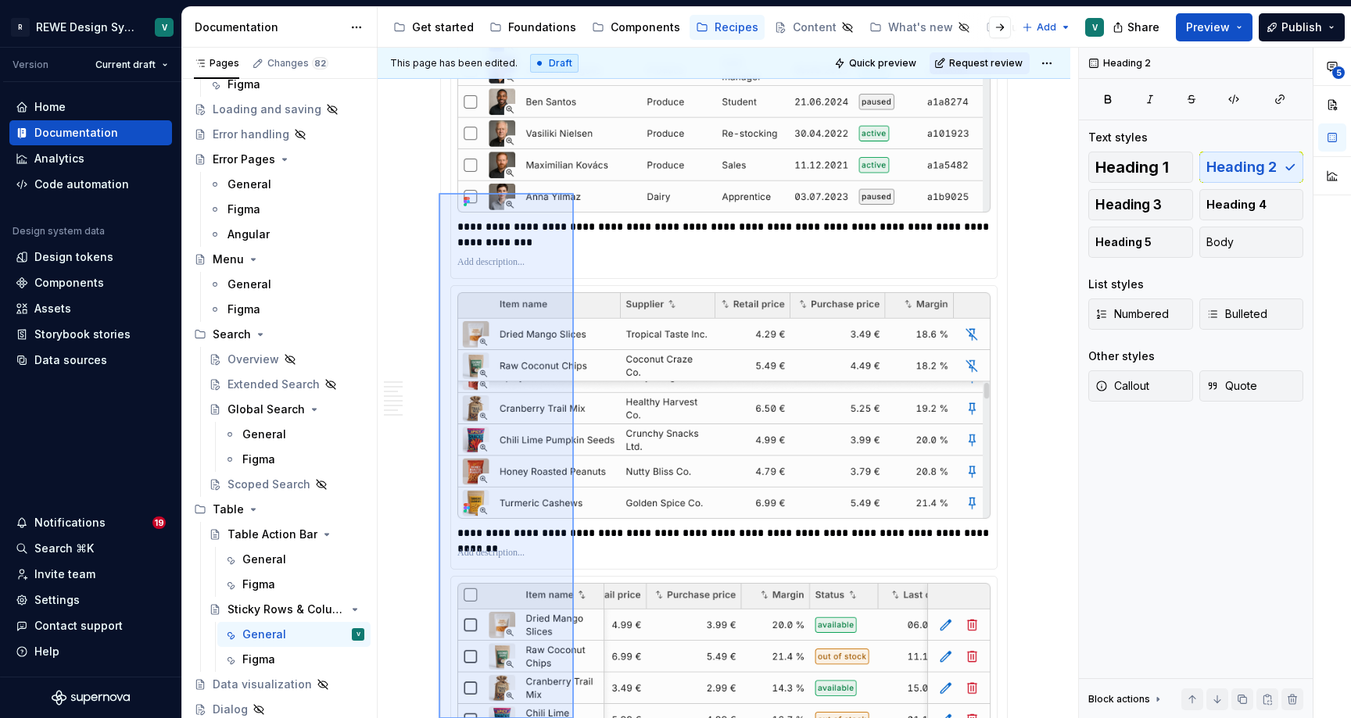
scroll to position [5144, 0]
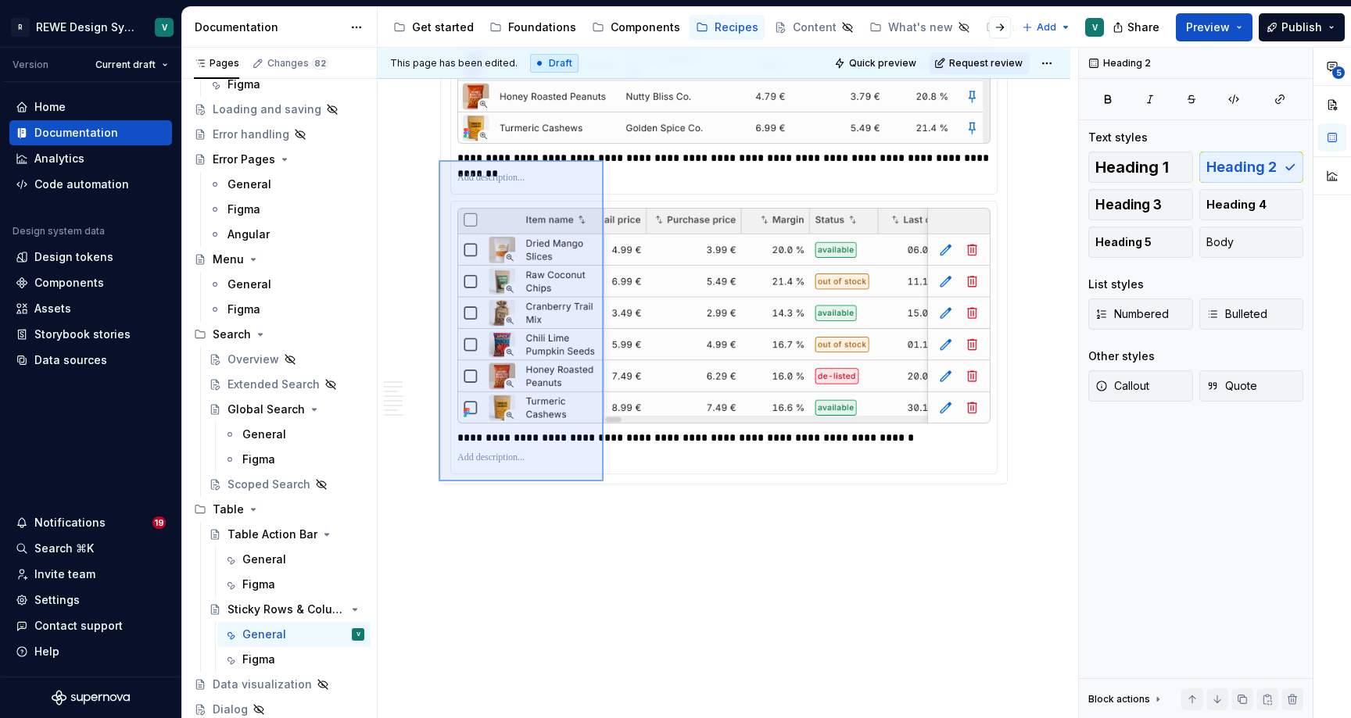
drag, startPoint x: 439, startPoint y: 235, endPoint x: 602, endPoint y: 482, distance: 295.5
click at [602, 482] on div "**********" at bounding box center [728, 383] width 700 height 671
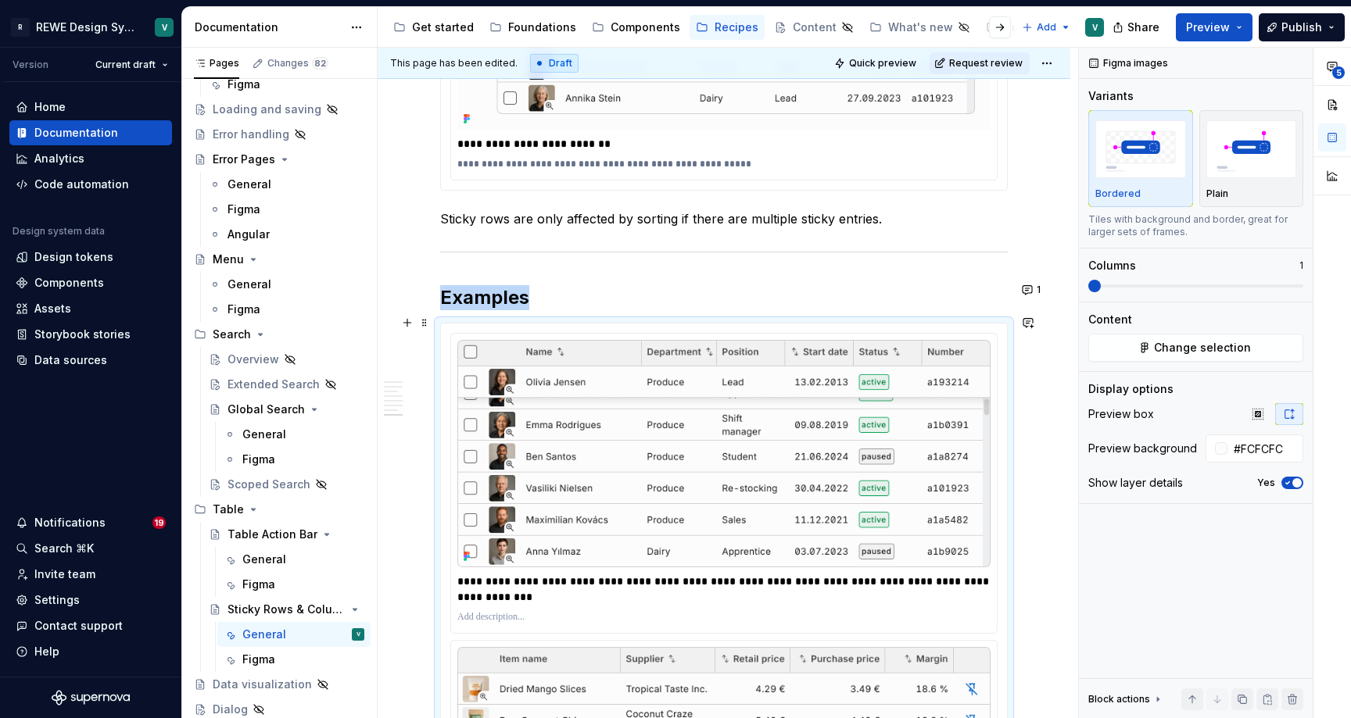
scroll to position [4401, 0]
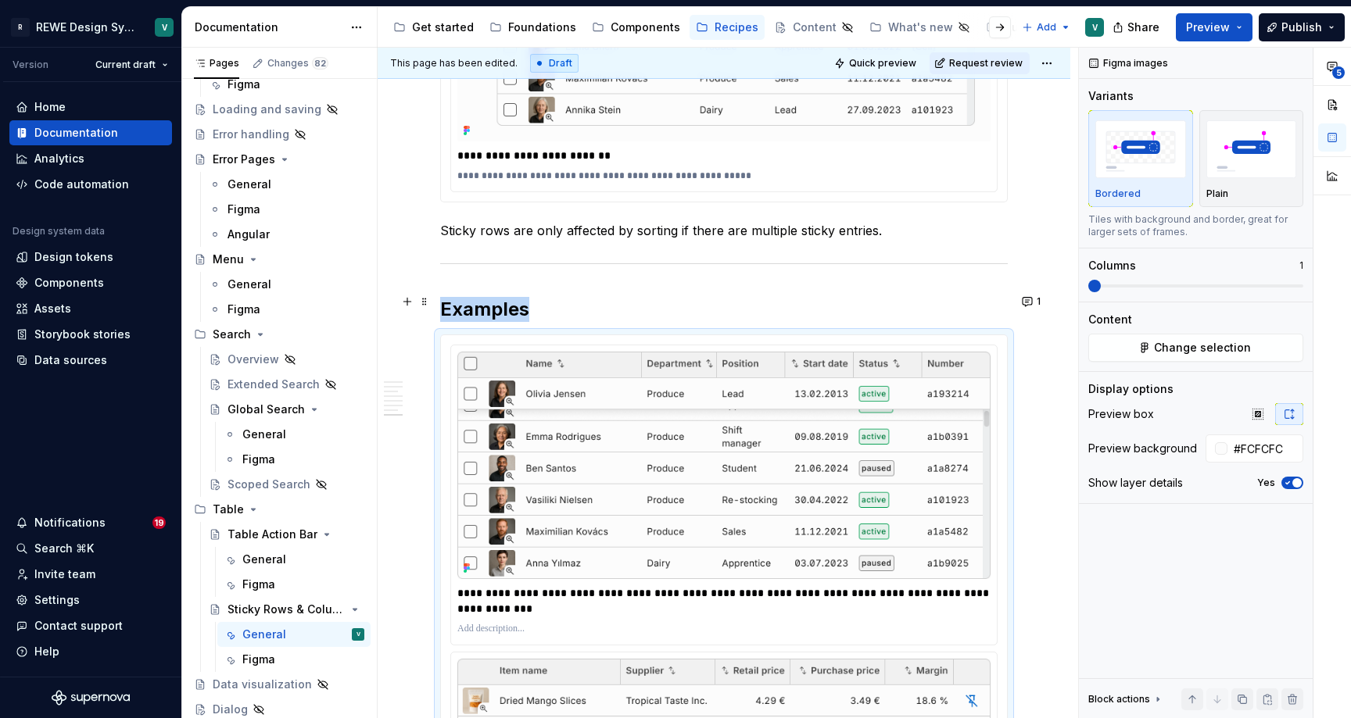
click at [492, 308] on h2 "Examples" at bounding box center [723, 309] width 567 height 25
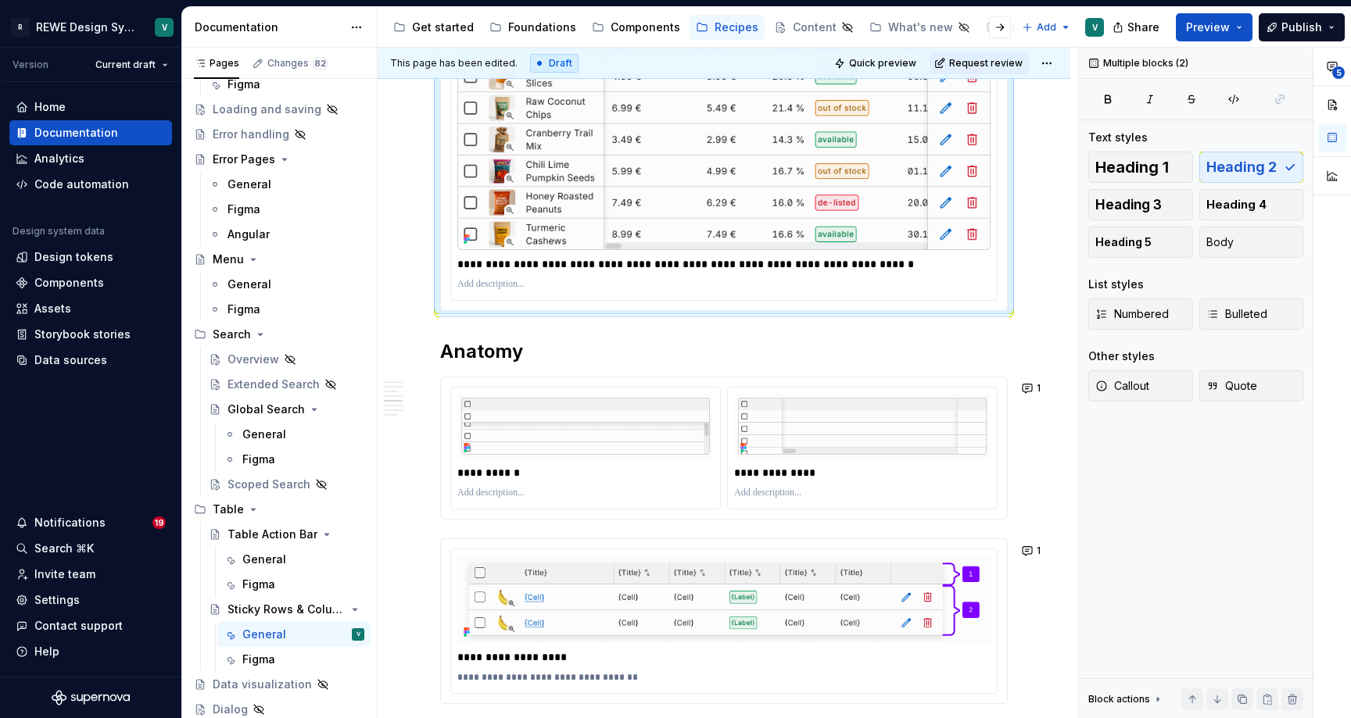
scroll to position [3096, 0]
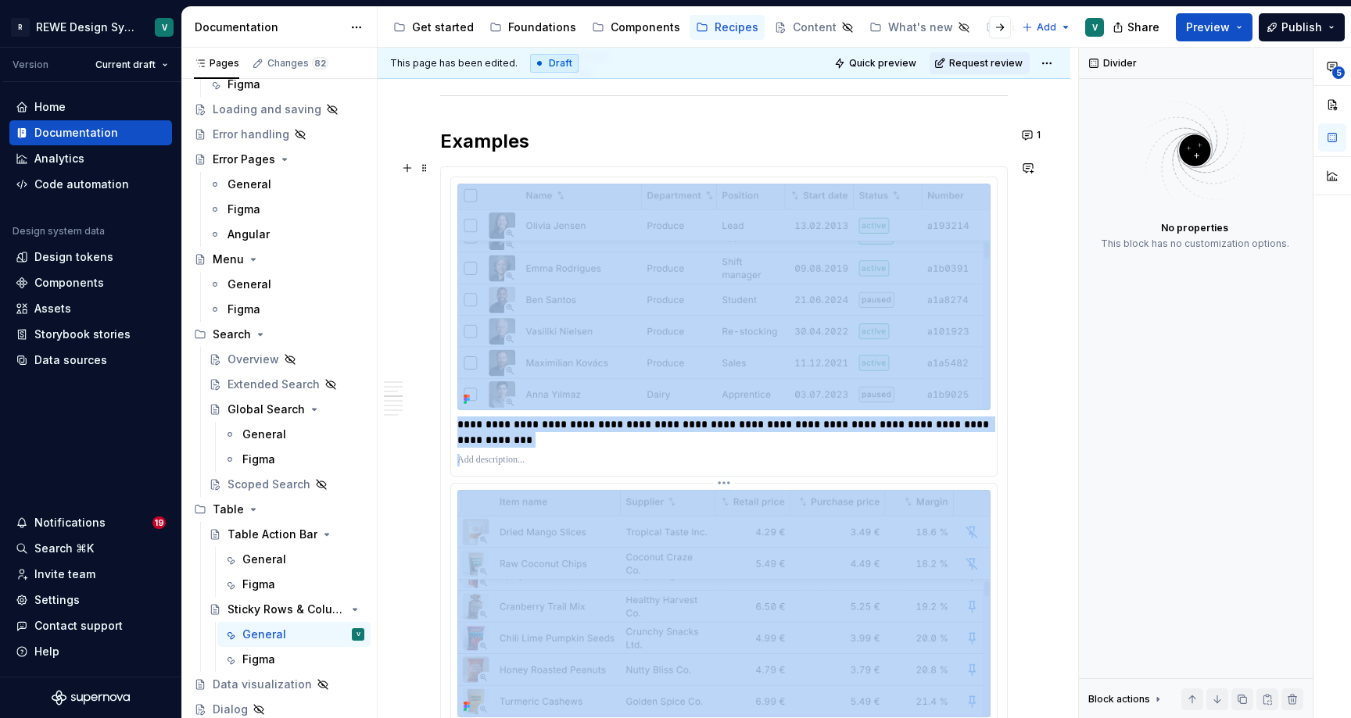
scroll to position [2336, 0]
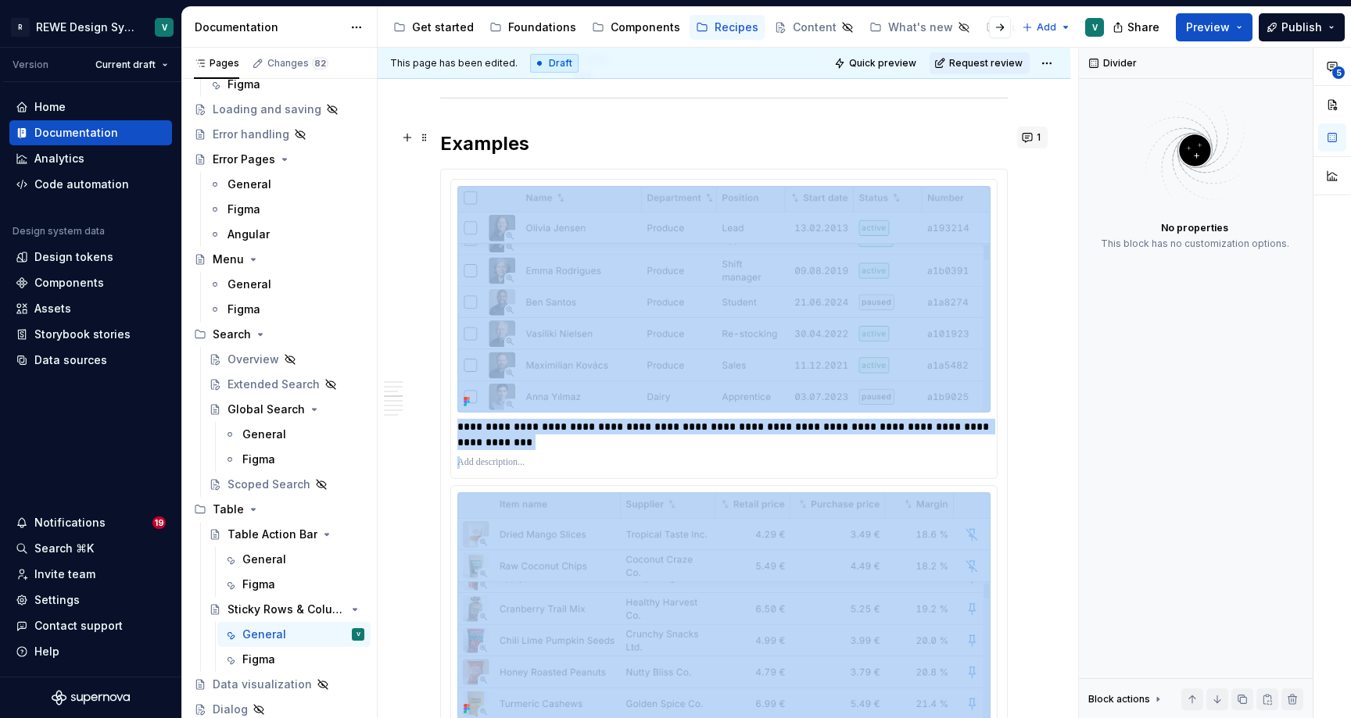
click at [1038, 134] on button "1" at bounding box center [1032, 138] width 30 height 22
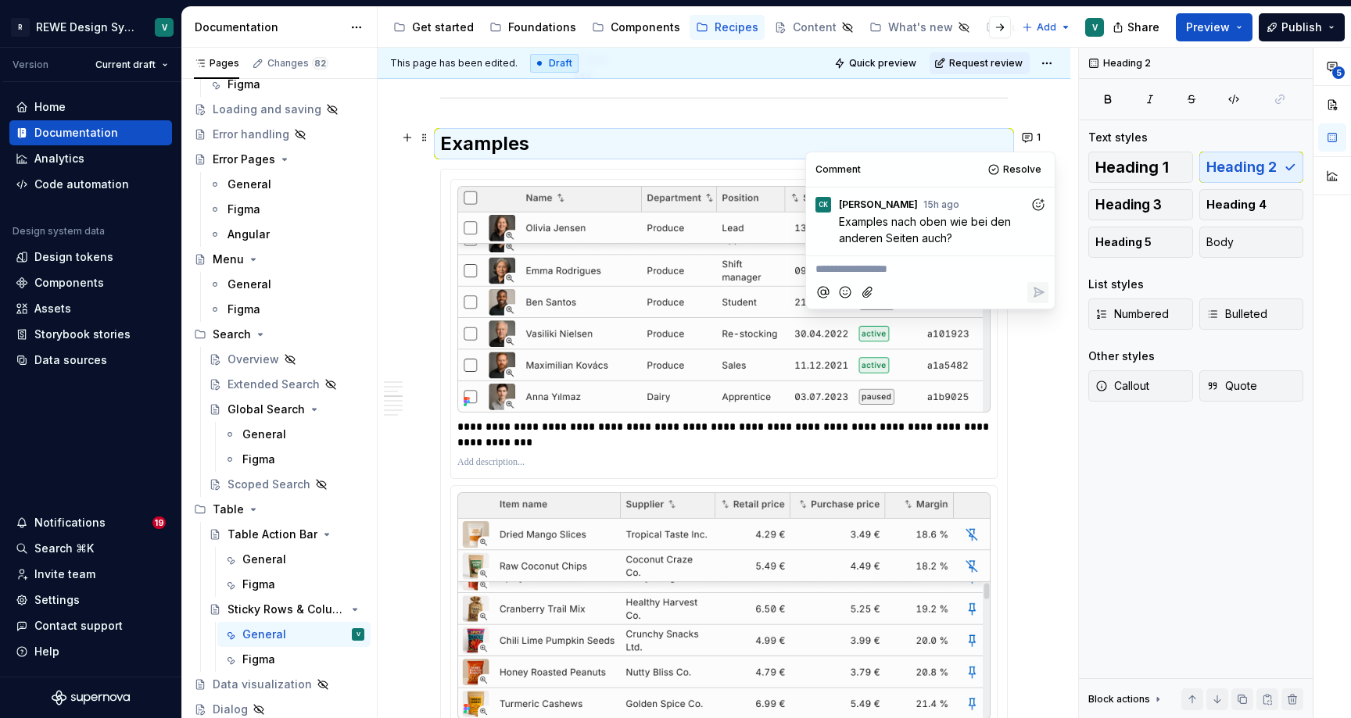
click at [1030, 208] on icon "Add reaction" at bounding box center [1038, 205] width 16 height 16
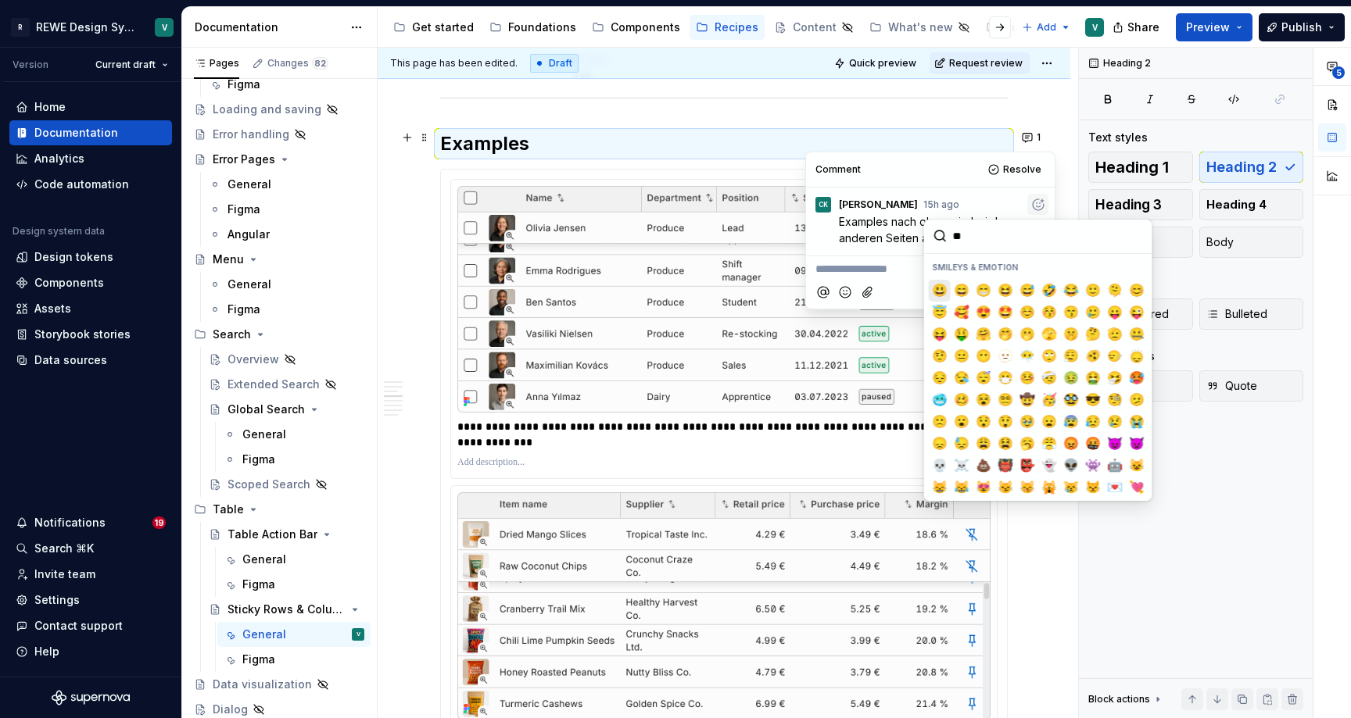
type input "***"
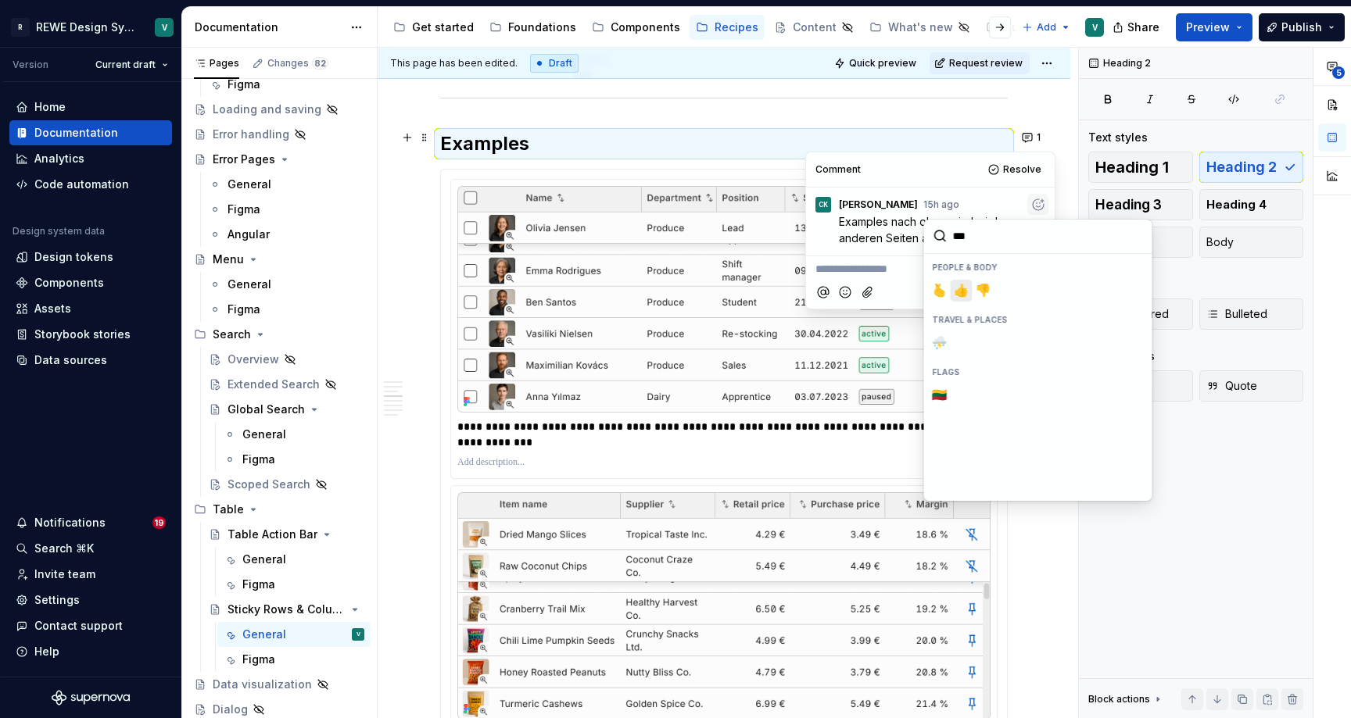
click at [963, 291] on span "👍️" at bounding box center [961, 291] width 13 height 16
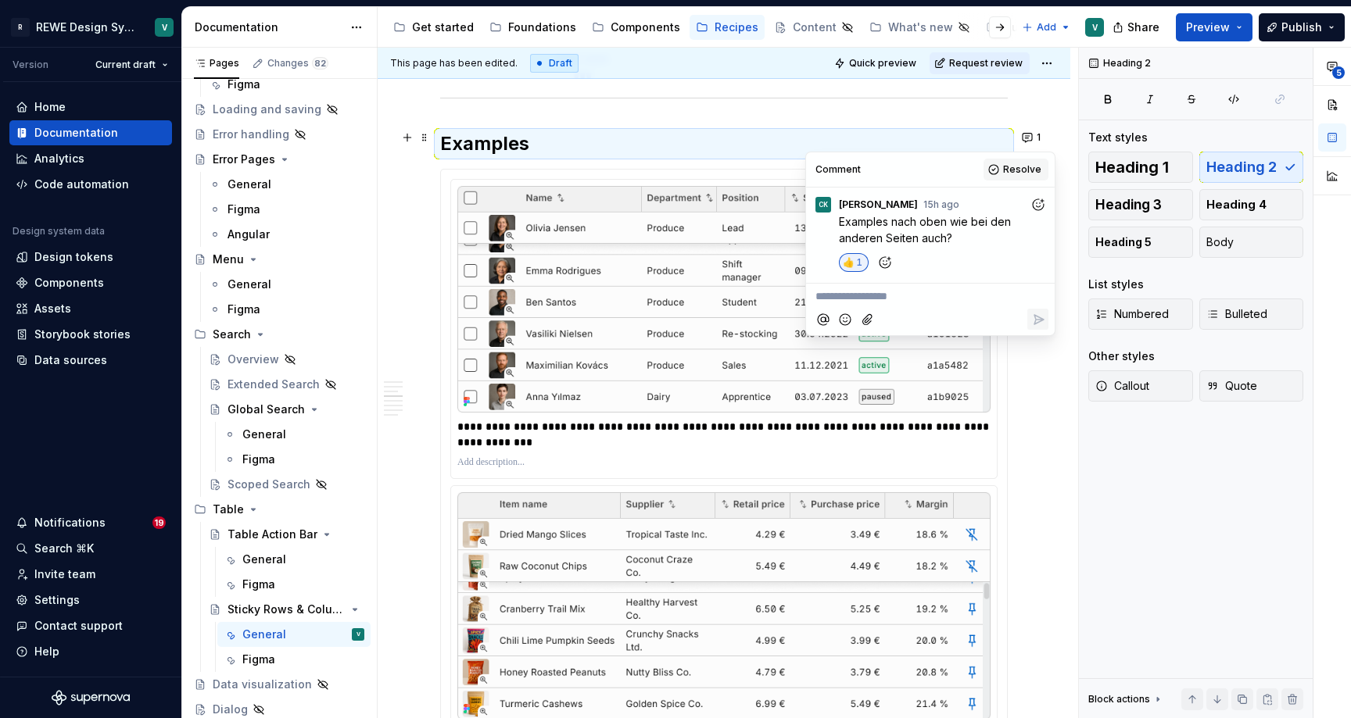
click at [1026, 163] on span "Resolve" at bounding box center [1022, 169] width 38 height 13
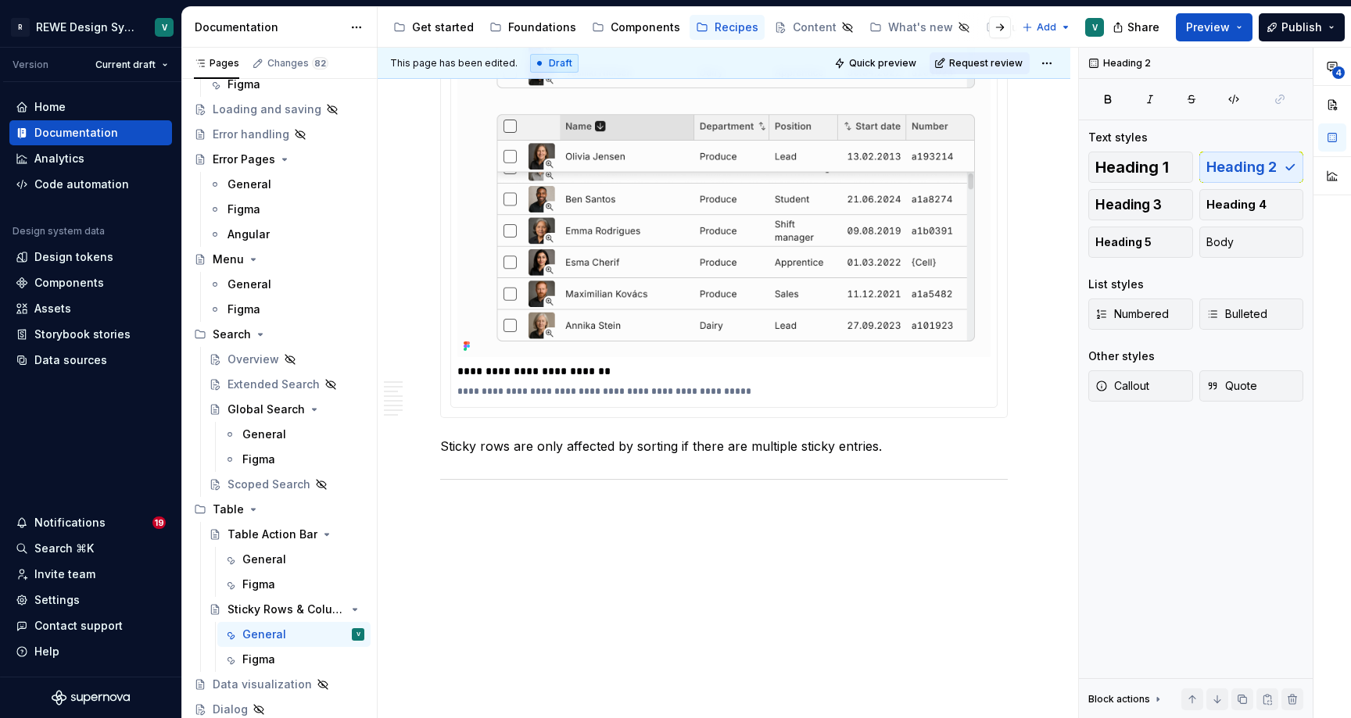
scroll to position [5173, 0]
click at [781, 483] on div at bounding box center [723, 479] width 567 height 10
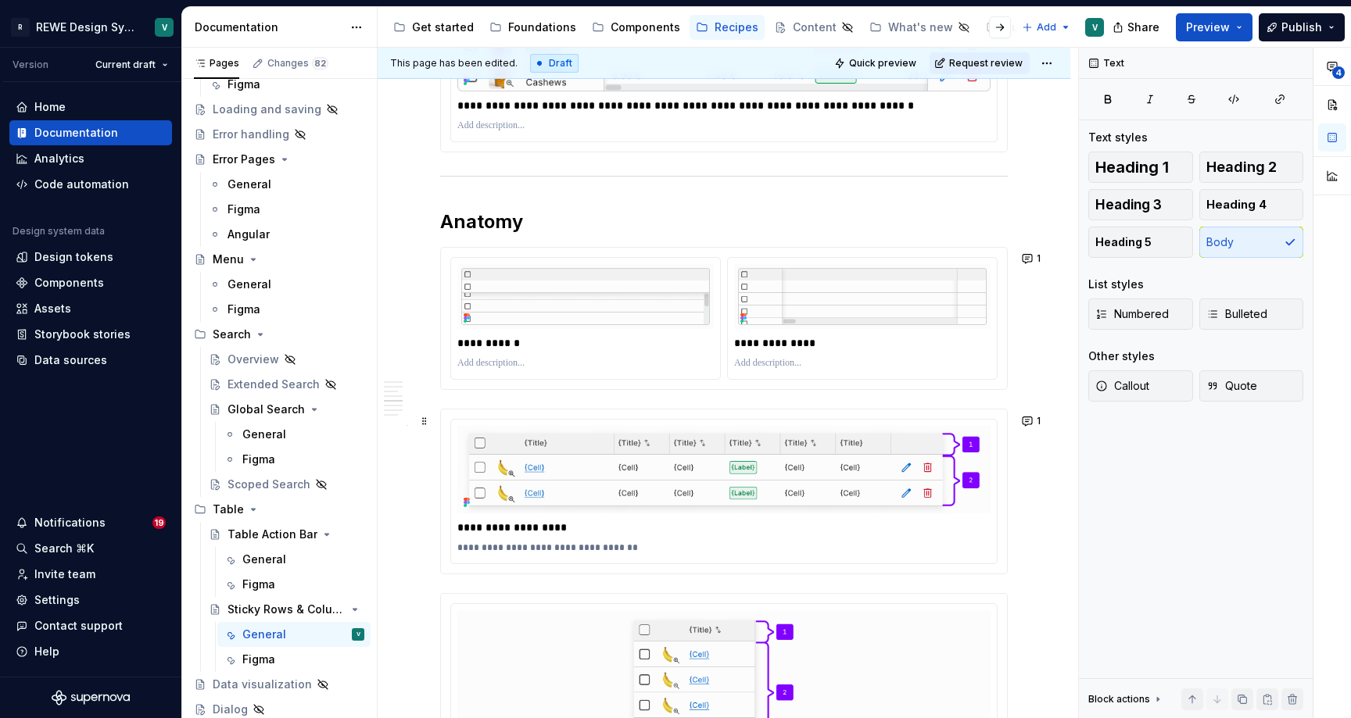
scroll to position [3150, 0]
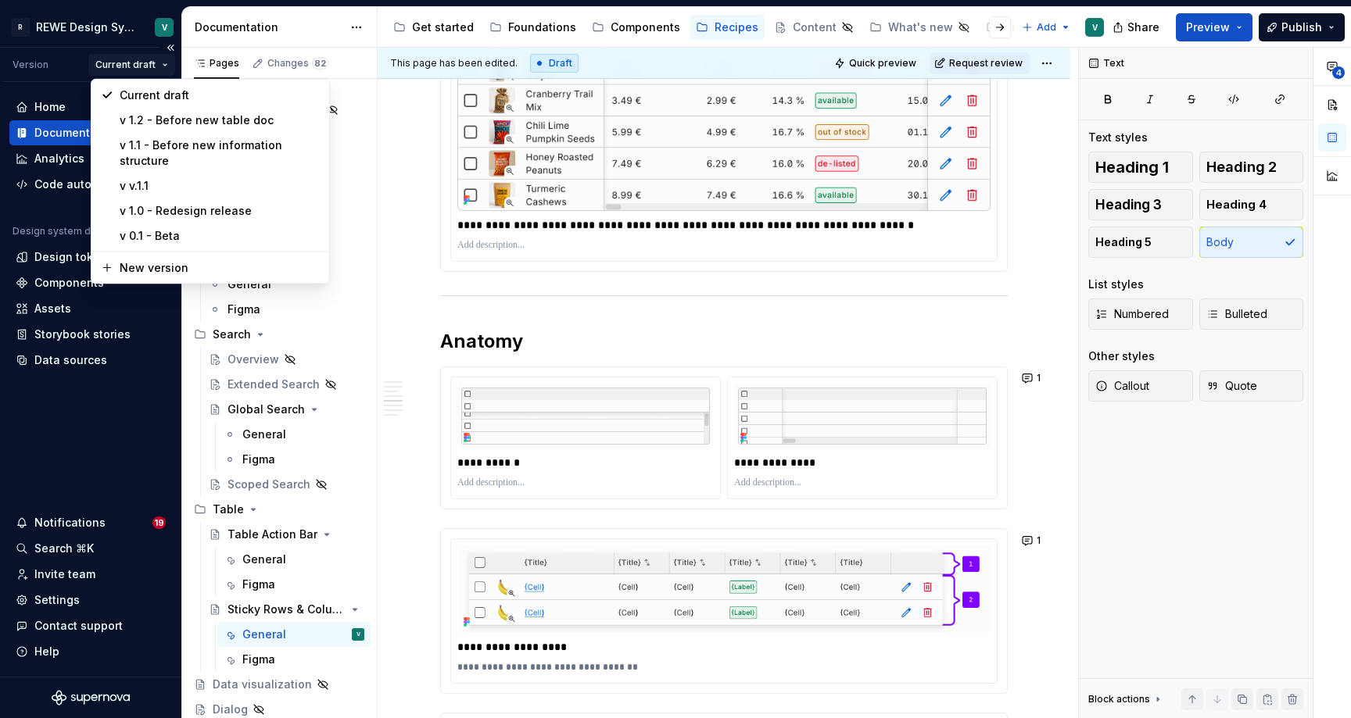
click at [145, 69] on html "R REWE Design System V Version Current draft Home Documentation Analytics Code …" at bounding box center [675, 359] width 1351 height 718
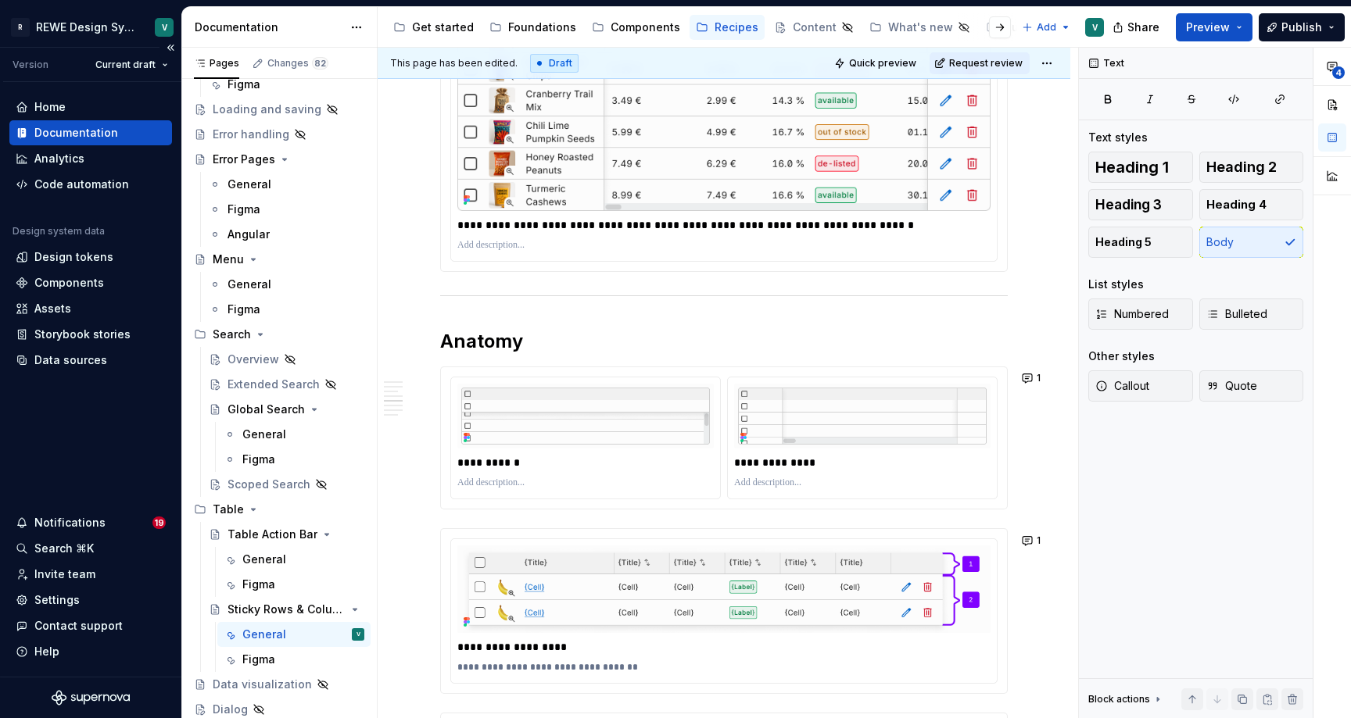
click at [33, 63] on div "Version" at bounding box center [31, 65] width 36 height 13
click at [48, 598] on div "Settings" at bounding box center [56, 601] width 45 height 16
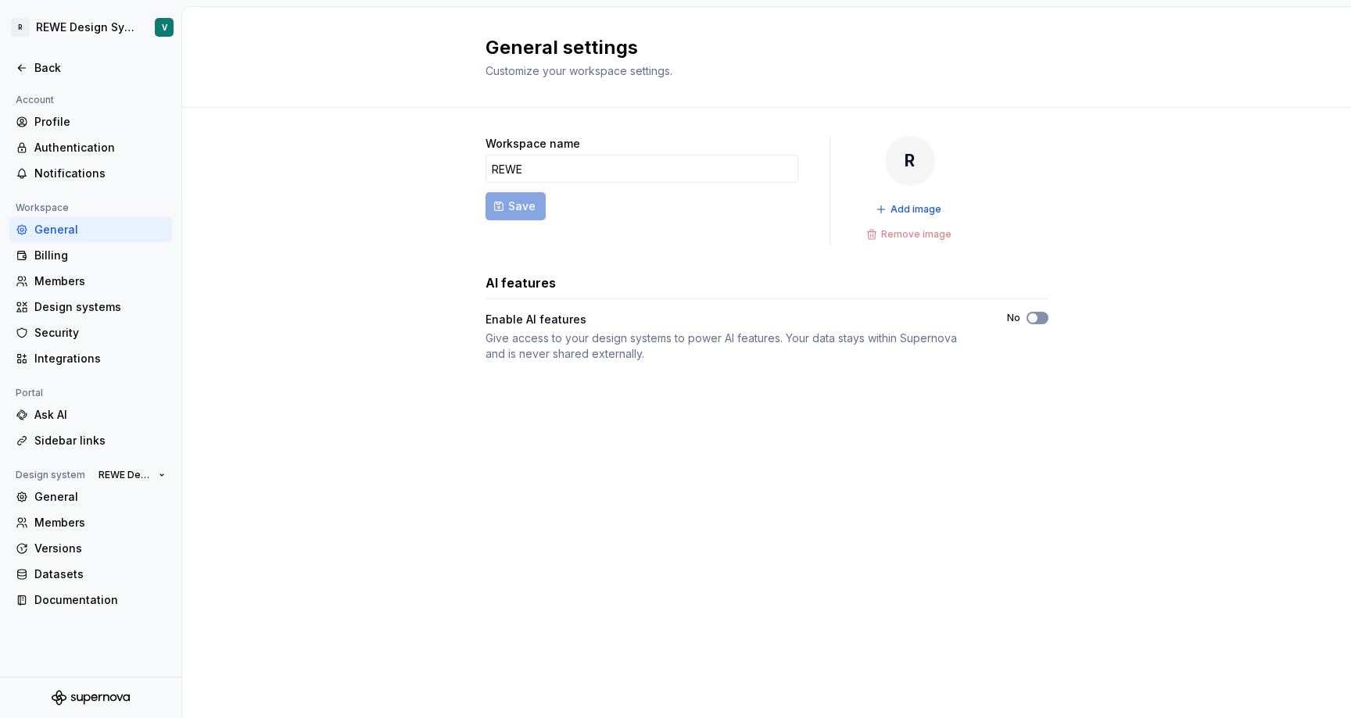
click at [1035, 318] on span "button" at bounding box center [1032, 317] width 9 height 9
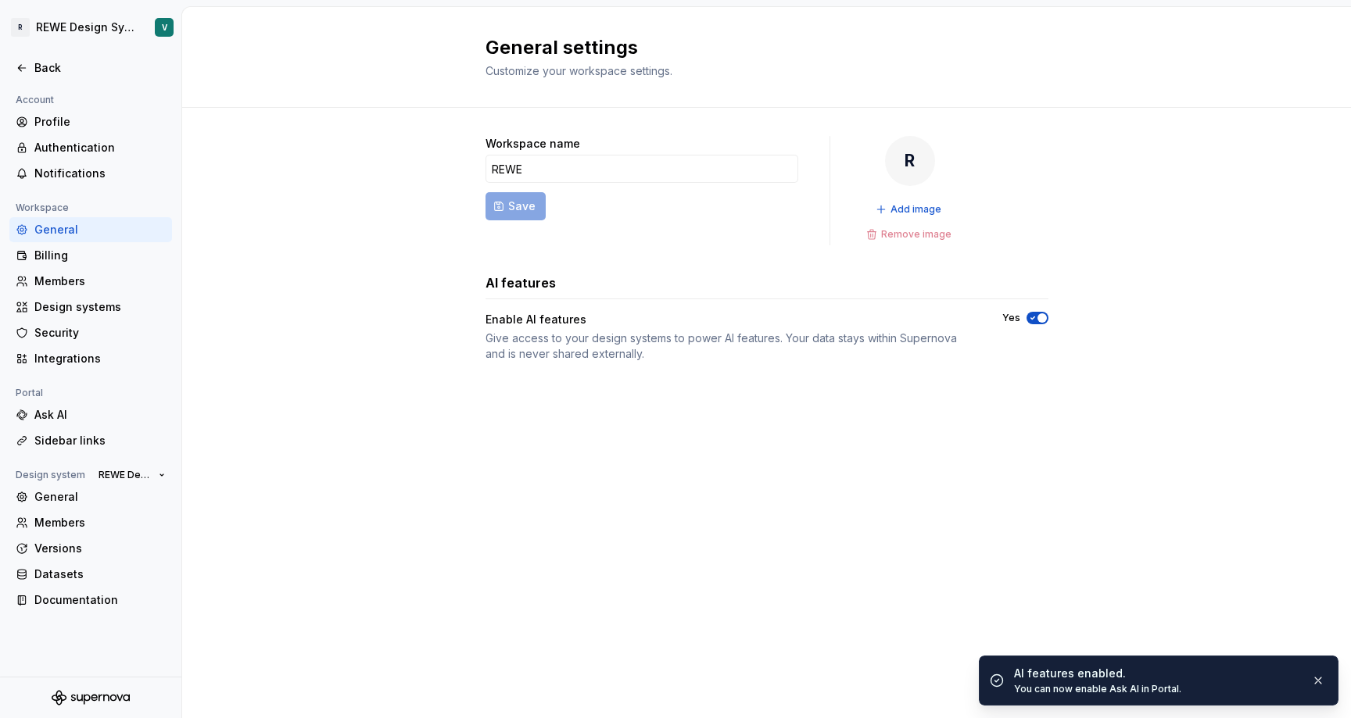
click at [1150, 686] on div "You can now enable Ask AI in Portal." at bounding box center [1156, 689] width 285 height 13
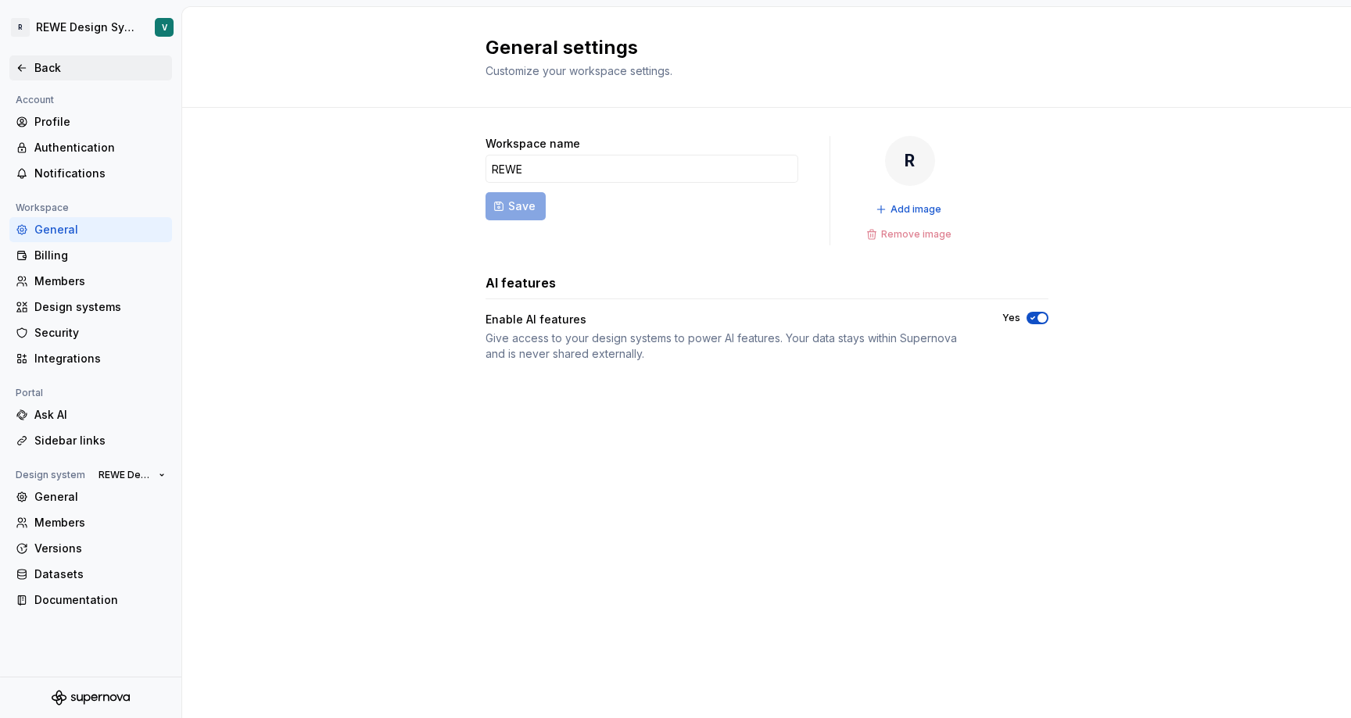
click at [23, 62] on icon at bounding box center [22, 68] width 13 height 13
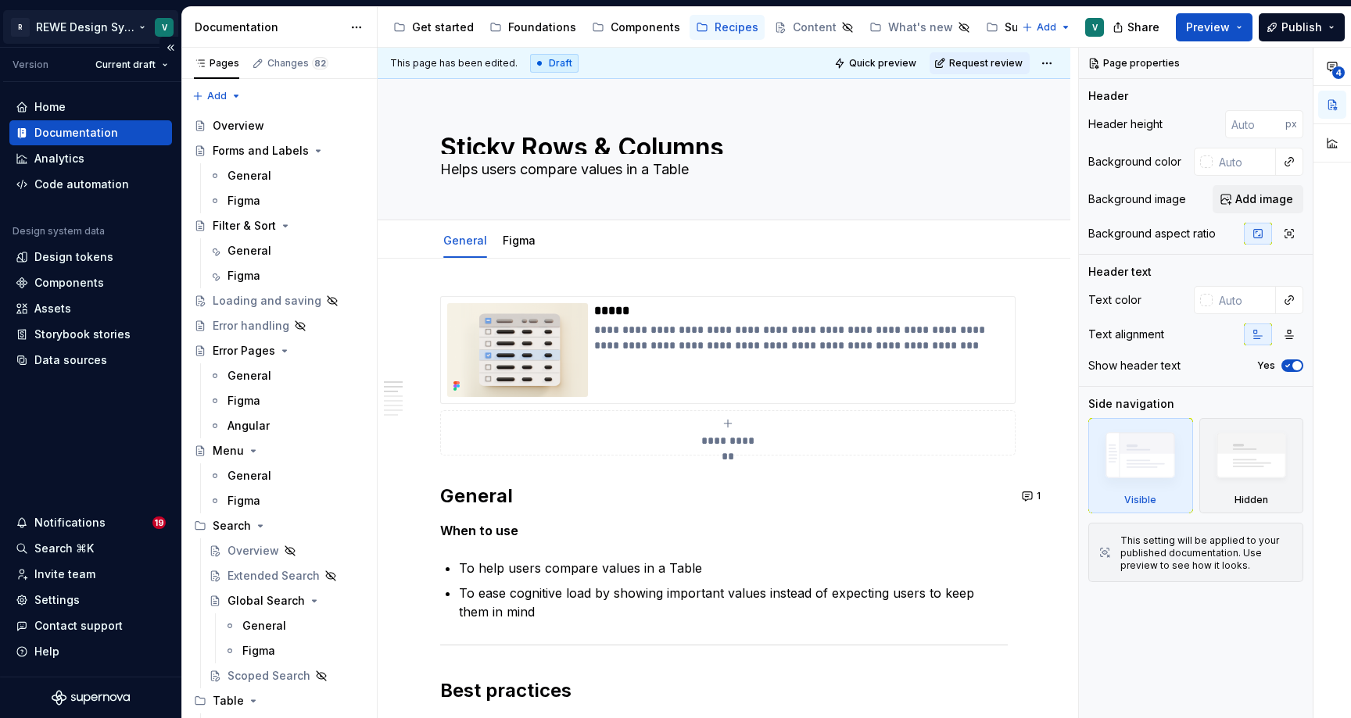
click at [77, 28] on html "R REWE Design System V Version Current draft Home Documentation Analytics Code …" at bounding box center [675, 359] width 1351 height 718
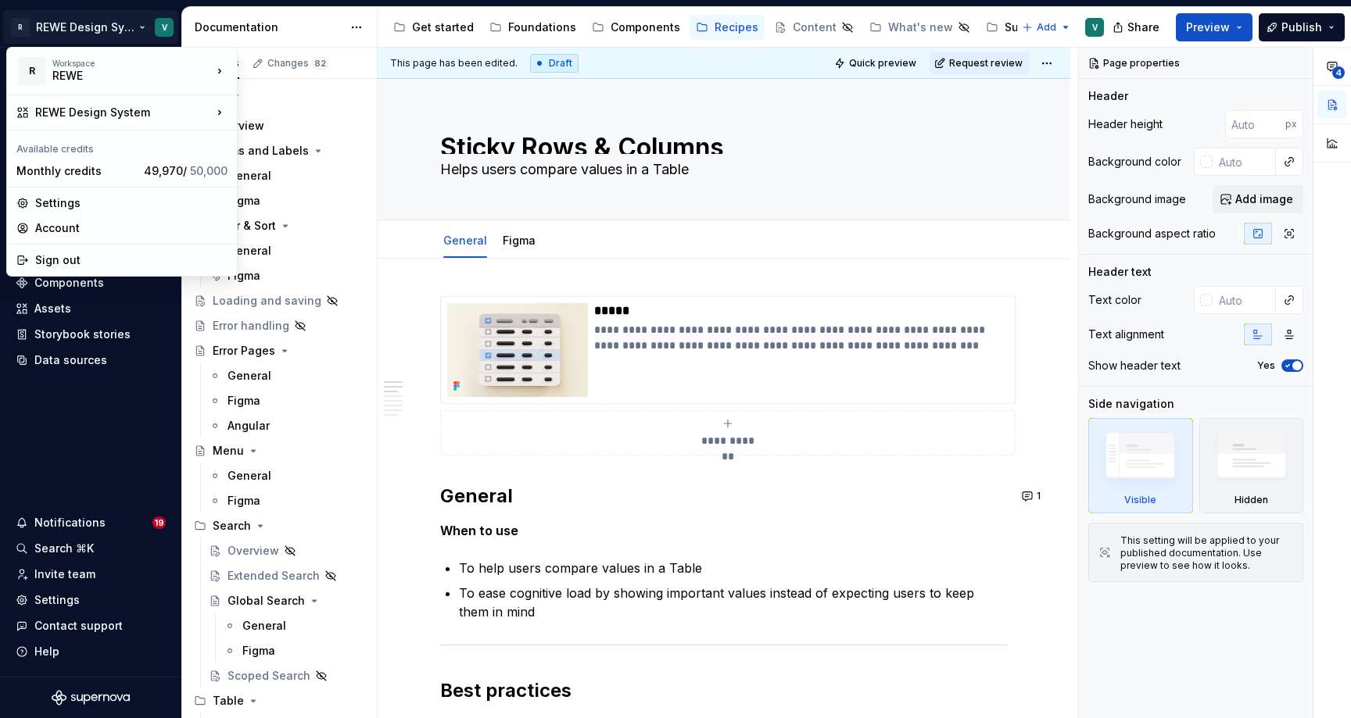
click at [516, 236] on html "R REWE Design System V Version Current draft Home Documentation Analytics Code …" at bounding box center [675, 359] width 1351 height 718
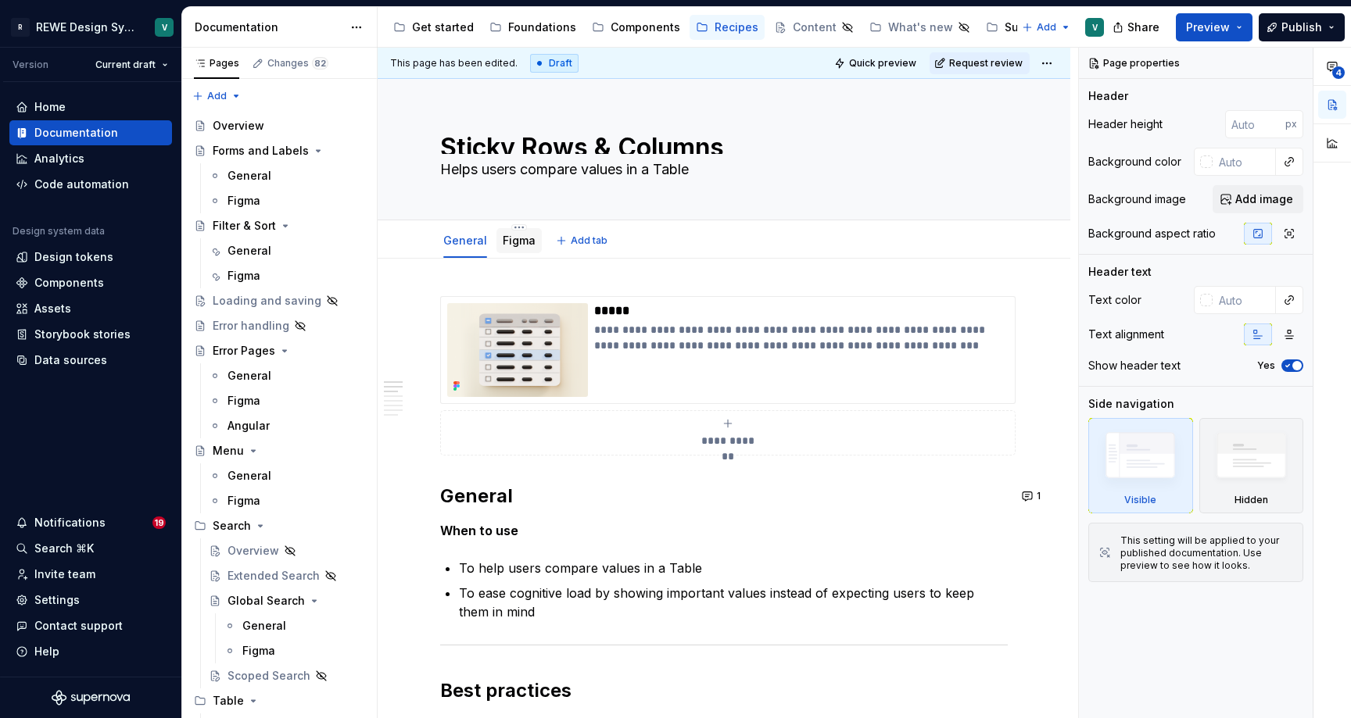
click at [516, 245] on link "Figma" at bounding box center [519, 240] width 33 height 13
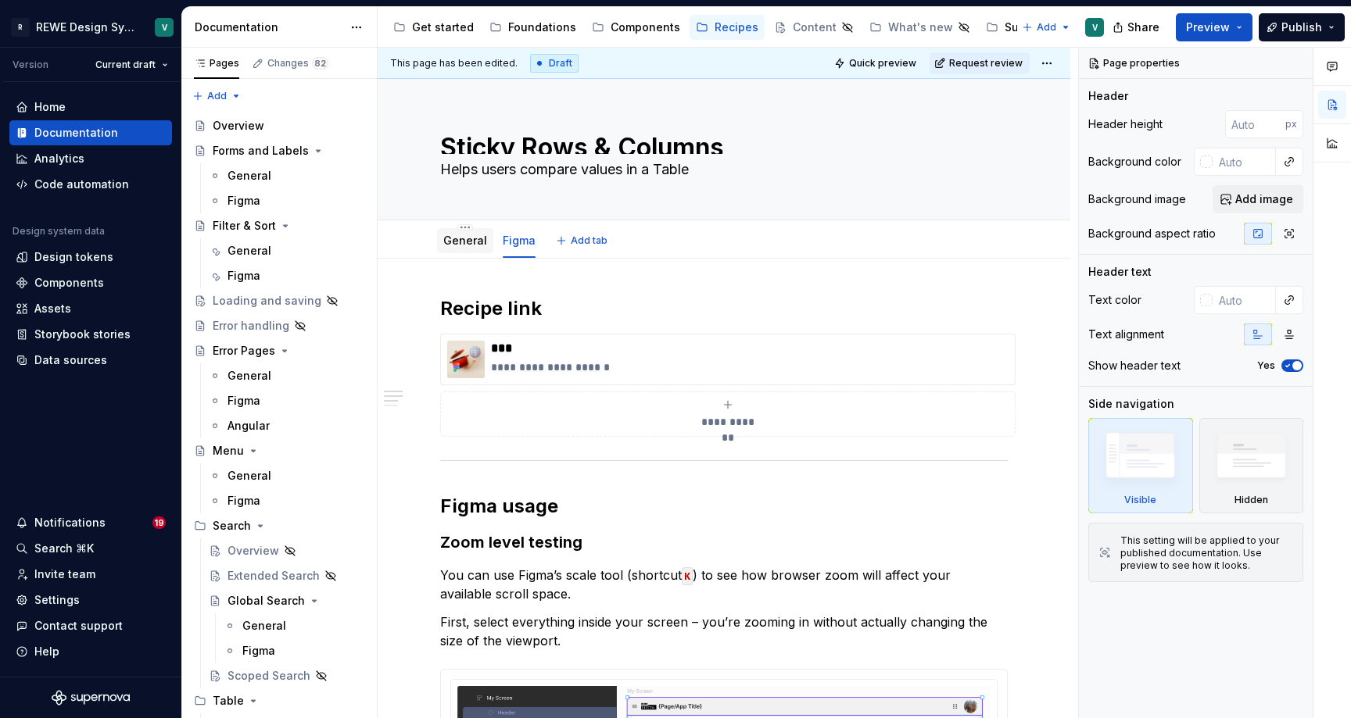
click at [460, 246] on link "General" at bounding box center [465, 240] width 44 height 13
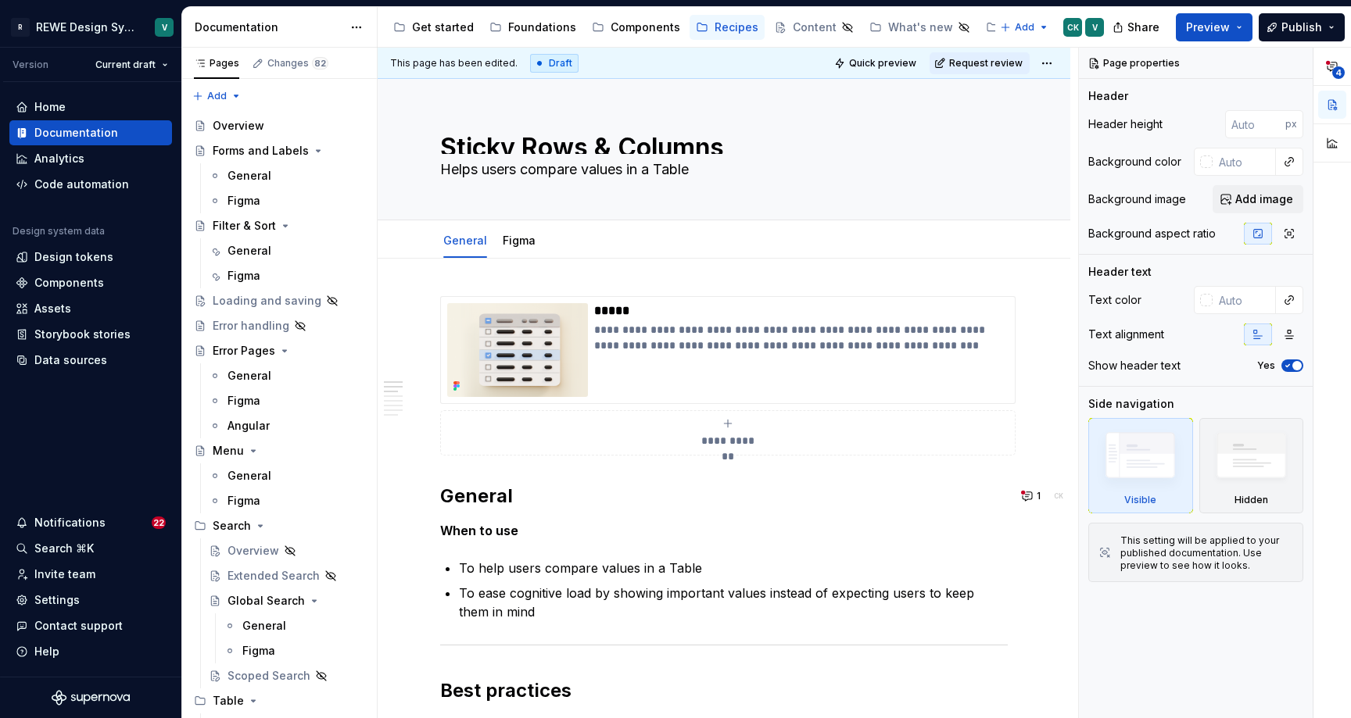
type textarea "*"
